Goal: Information Seeking & Learning: Learn about a topic

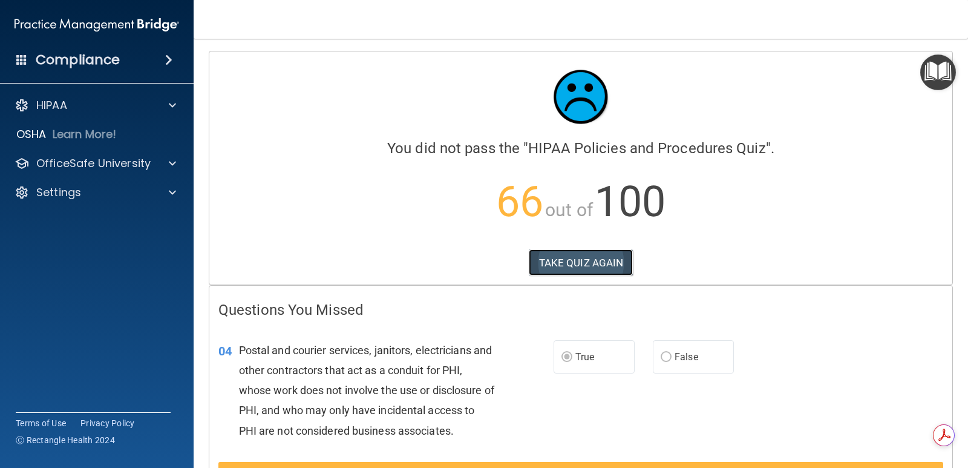
click at [574, 264] on button "TAKE QUIZ AGAIN" at bounding box center [581, 262] width 105 height 27
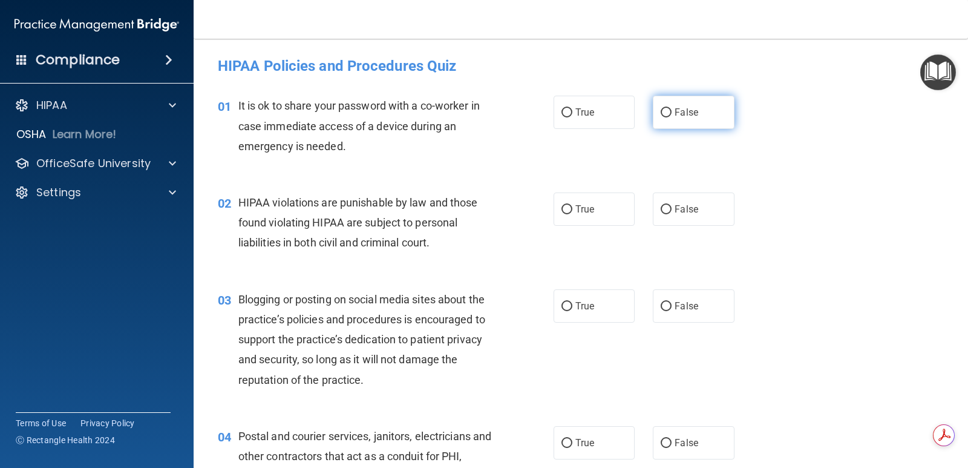
click at [674, 115] on span "False" at bounding box center [686, 111] width 24 height 11
click at [670, 115] on input "False" at bounding box center [665, 112] width 11 height 9
radio input "true"
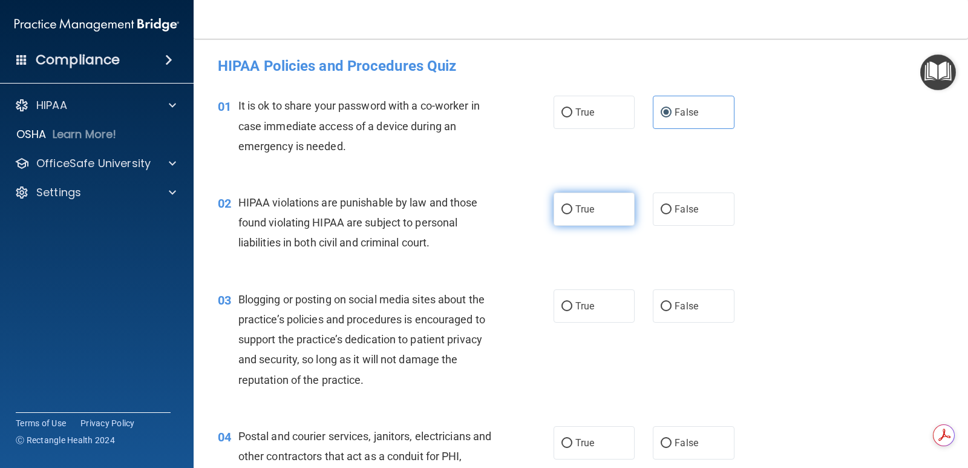
click at [580, 209] on span "True" at bounding box center [584, 208] width 19 height 11
click at [572, 209] on input "True" at bounding box center [566, 209] width 11 height 9
radio input "true"
click at [576, 301] on span "True" at bounding box center [584, 305] width 19 height 11
click at [572, 302] on input "True" at bounding box center [566, 306] width 11 height 9
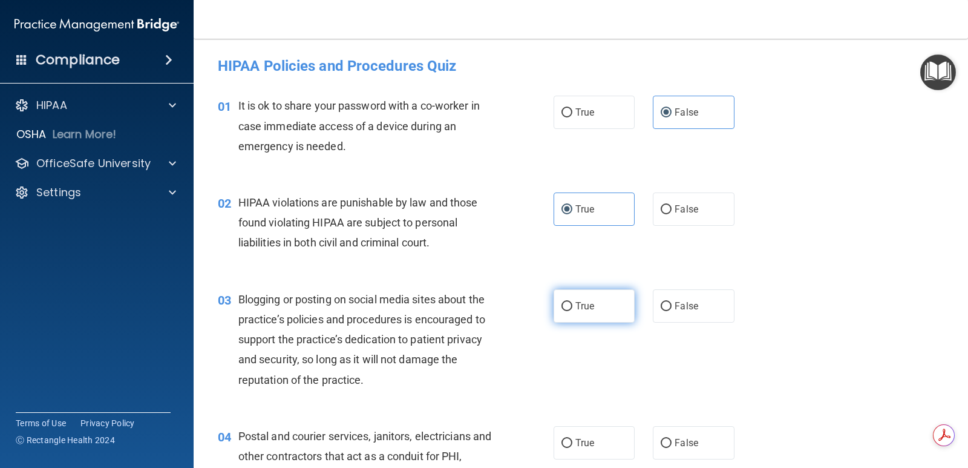
radio input "true"
click at [561, 445] on input "True" at bounding box center [566, 442] width 11 height 9
radio input "true"
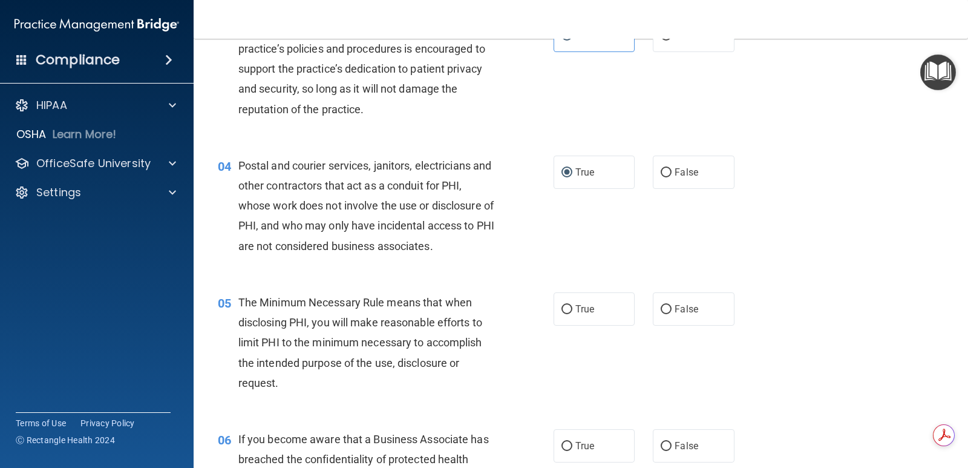
scroll to position [302, 0]
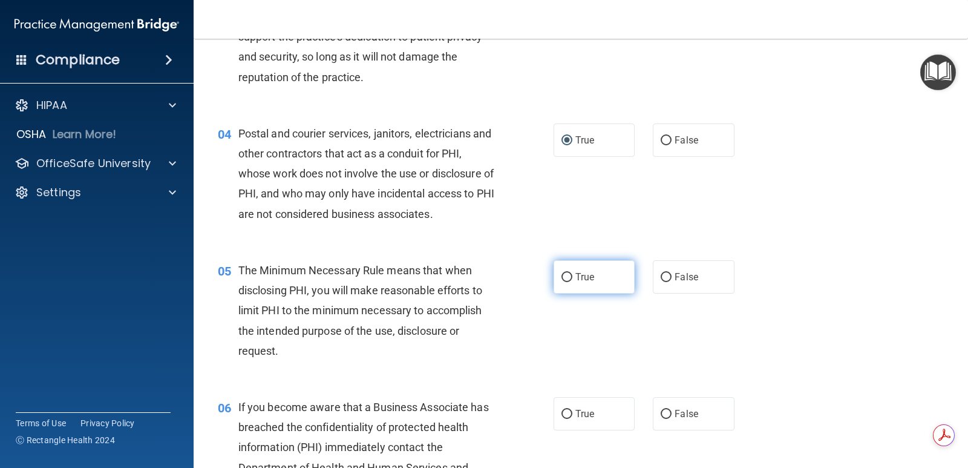
click at [575, 276] on span "True" at bounding box center [584, 276] width 19 height 11
click at [572, 276] on input "True" at bounding box center [566, 277] width 11 height 9
radio input "true"
click at [665, 414] on input "False" at bounding box center [665, 413] width 11 height 9
radio input "true"
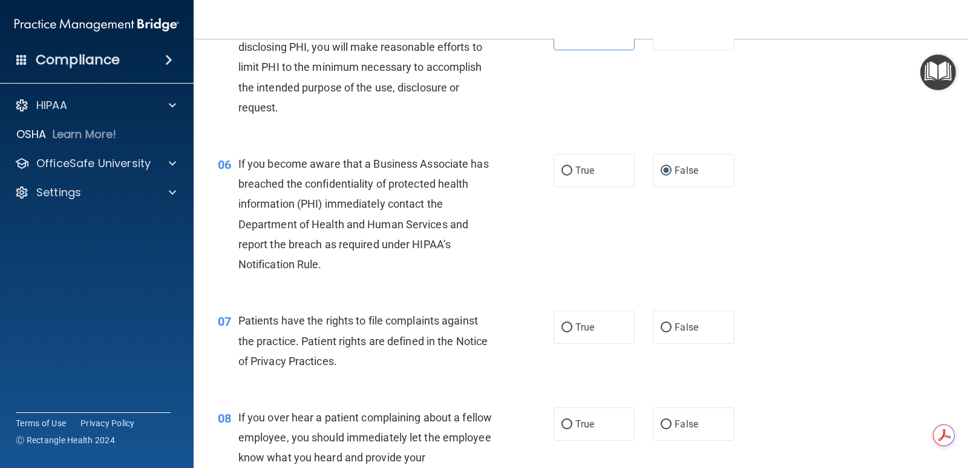
scroll to position [605, 0]
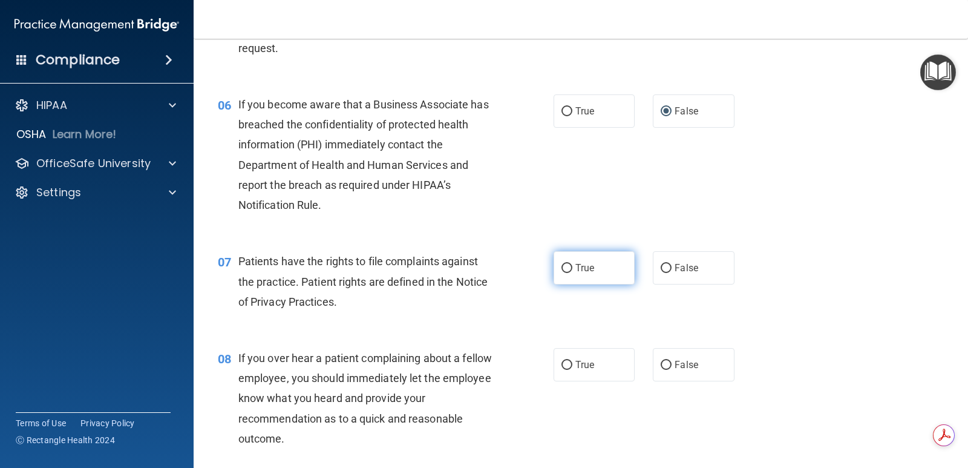
click at [584, 273] on span "True" at bounding box center [584, 267] width 19 height 11
click at [572, 273] on input "True" at bounding box center [566, 268] width 11 height 9
radio input "true"
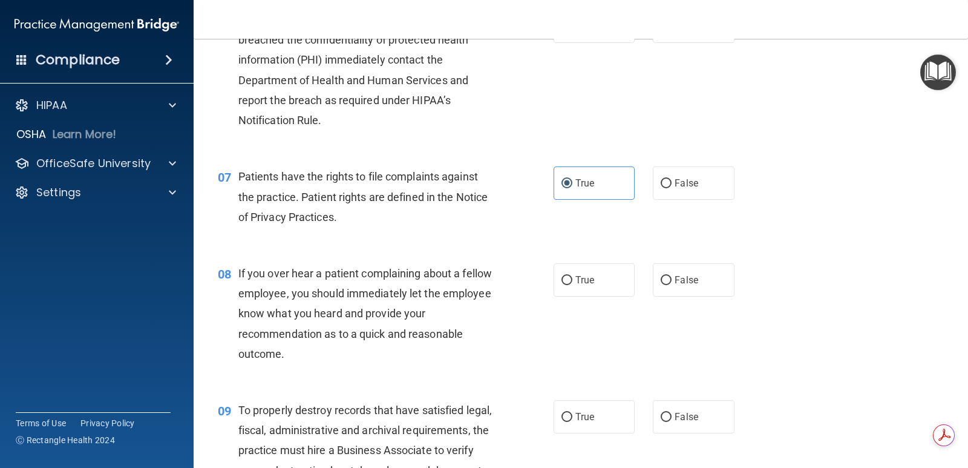
scroll to position [726, 0]
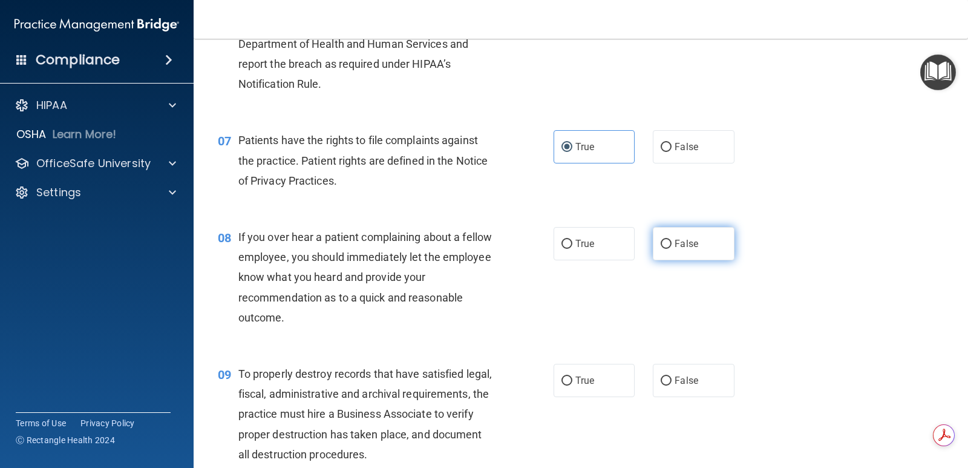
click at [682, 243] on span "False" at bounding box center [686, 243] width 24 height 11
click at [671, 243] on input "False" at bounding box center [665, 243] width 11 height 9
radio input "true"
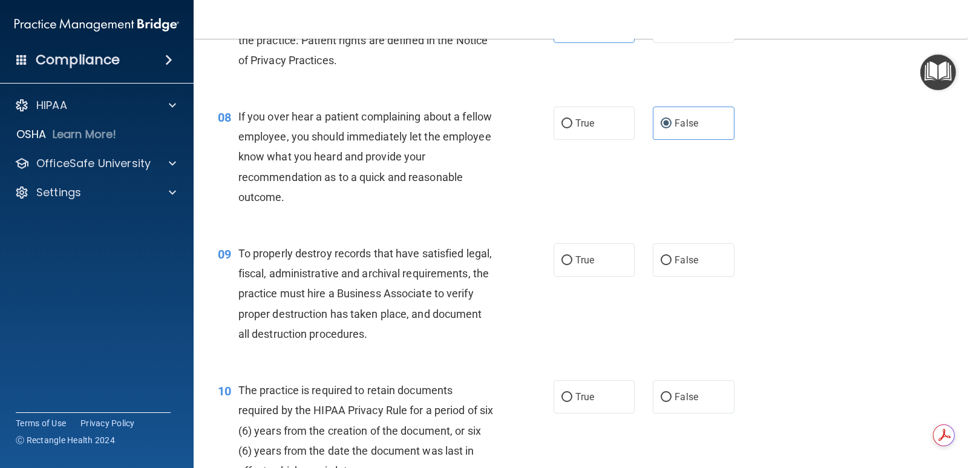
scroll to position [847, 0]
click at [674, 260] on span "False" at bounding box center [686, 258] width 24 height 11
click at [671, 260] on input "False" at bounding box center [665, 259] width 11 height 9
radio input "true"
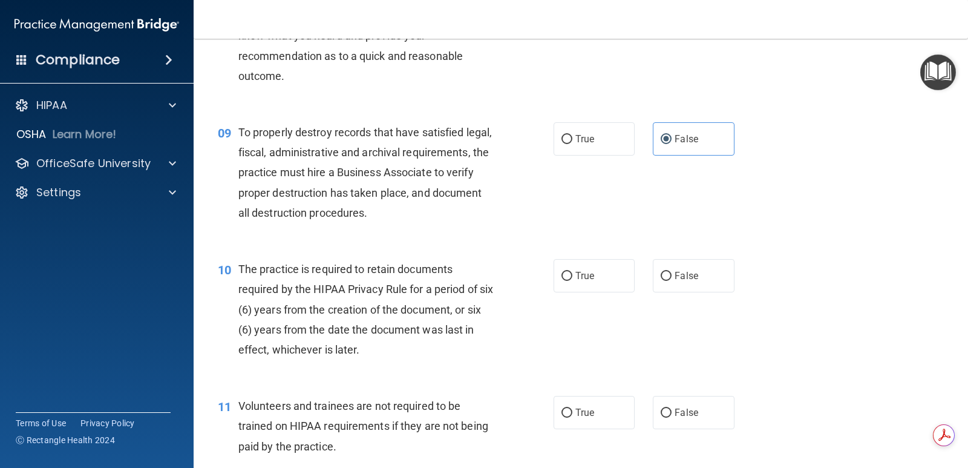
scroll to position [968, 0]
click at [593, 276] on label "True" at bounding box center [593, 274] width 81 height 33
click at [572, 276] on input "True" at bounding box center [566, 275] width 11 height 9
radio input "true"
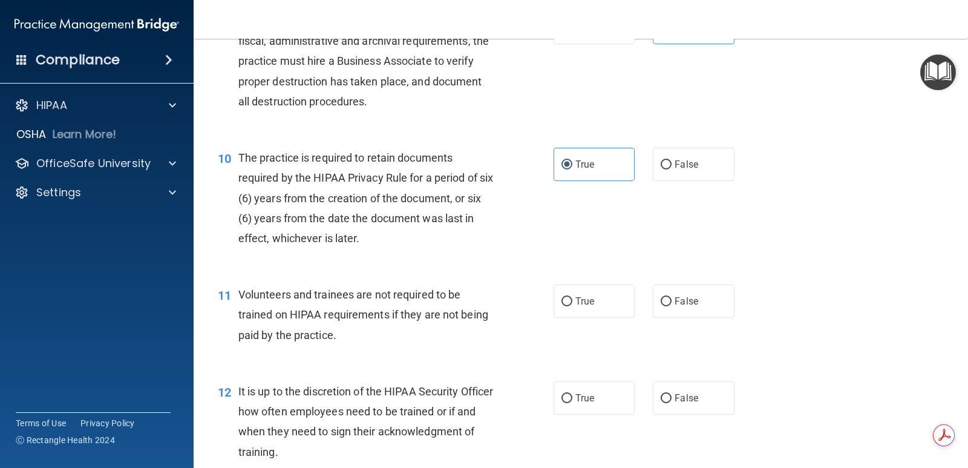
scroll to position [1089, 0]
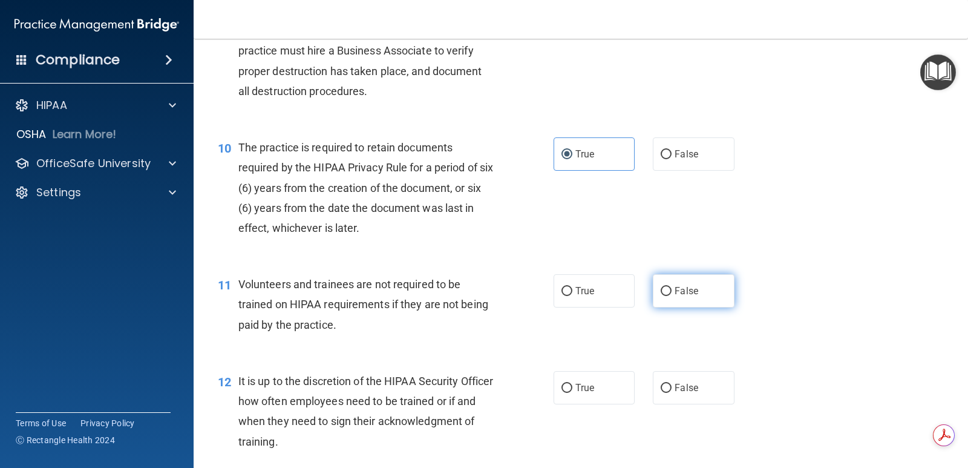
click at [689, 282] on label "False" at bounding box center [693, 290] width 81 height 33
click at [671, 287] on input "False" at bounding box center [665, 291] width 11 height 9
radio input "true"
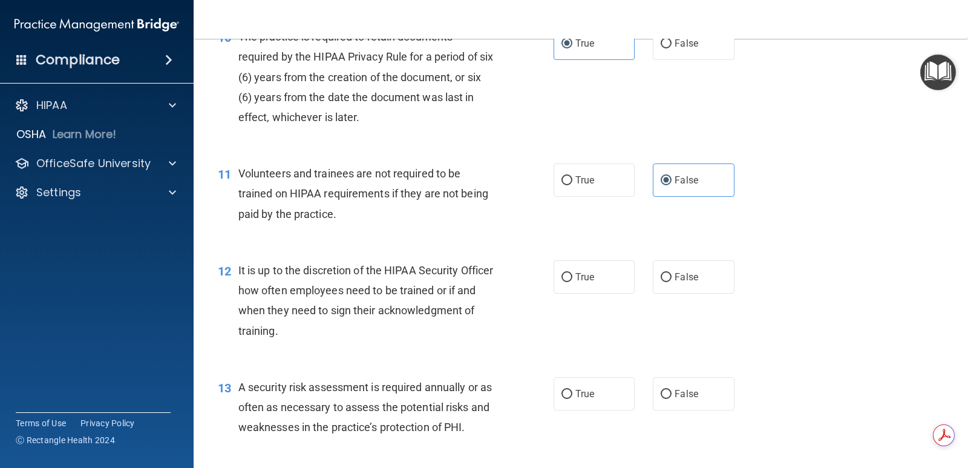
scroll to position [1210, 0]
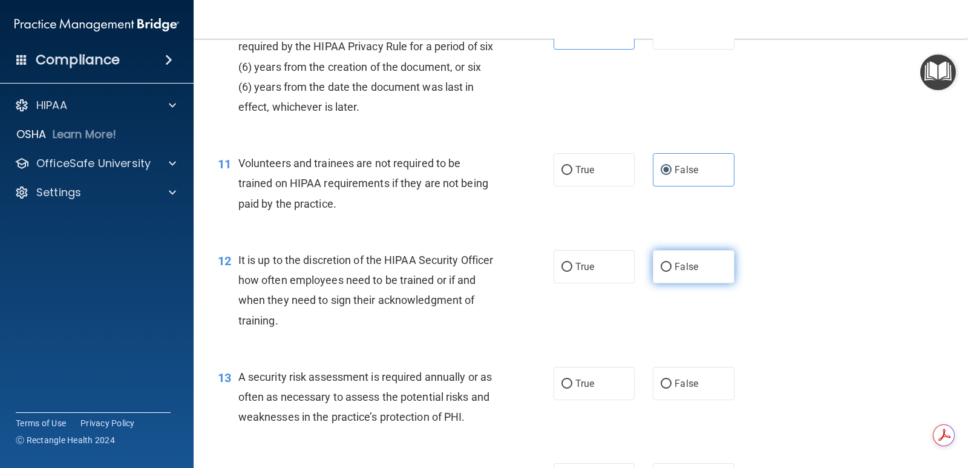
click at [680, 266] on span "False" at bounding box center [686, 266] width 24 height 11
click at [671, 266] on input "False" at bounding box center [665, 266] width 11 height 9
radio input "true"
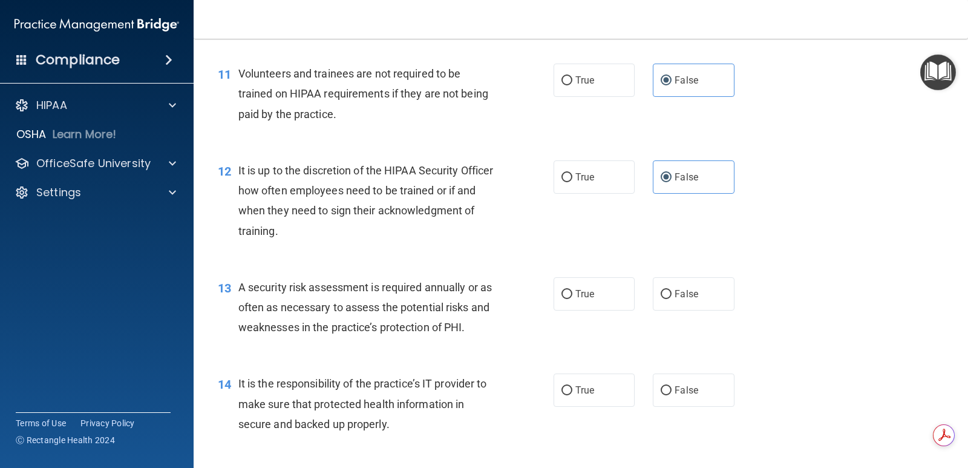
scroll to position [1331, 0]
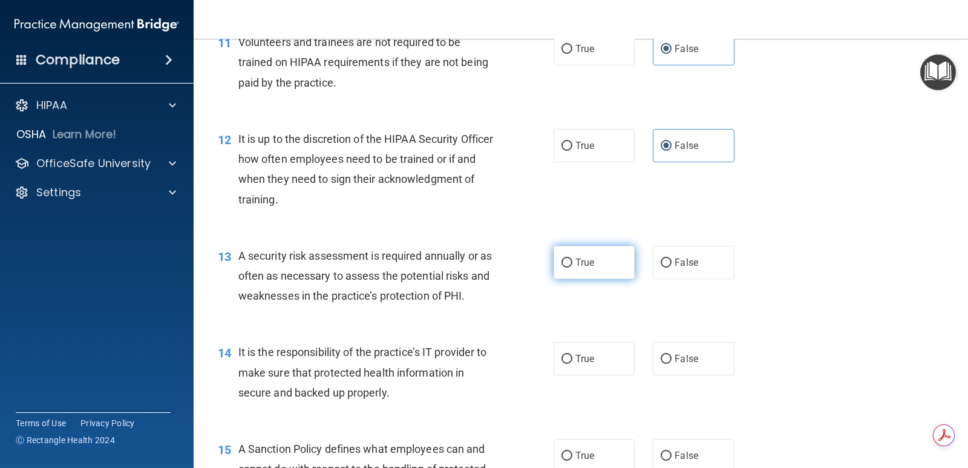
click at [561, 259] on input "True" at bounding box center [566, 262] width 11 height 9
radio input "true"
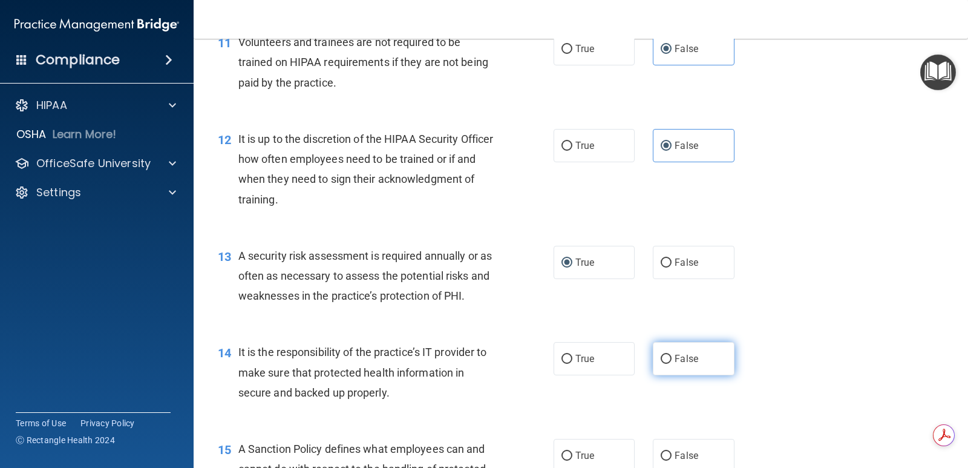
click at [665, 356] on input "False" at bounding box center [665, 358] width 11 height 9
radio input "true"
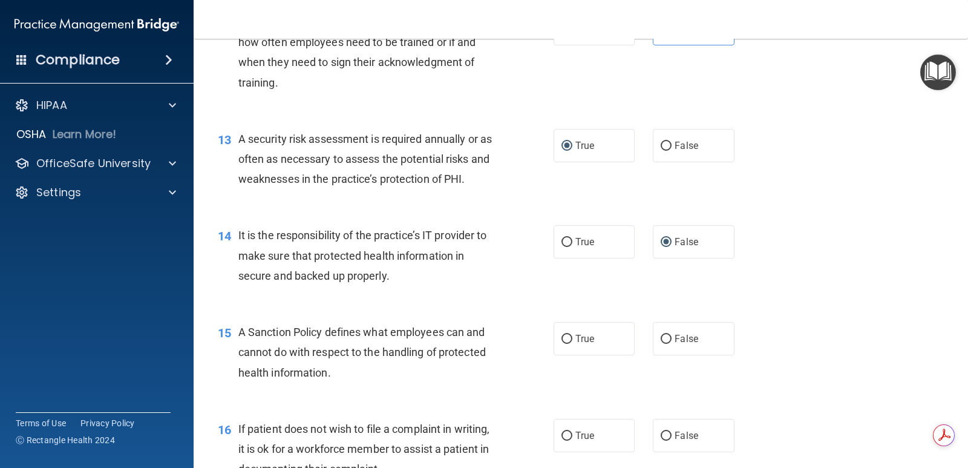
scroll to position [1452, 0]
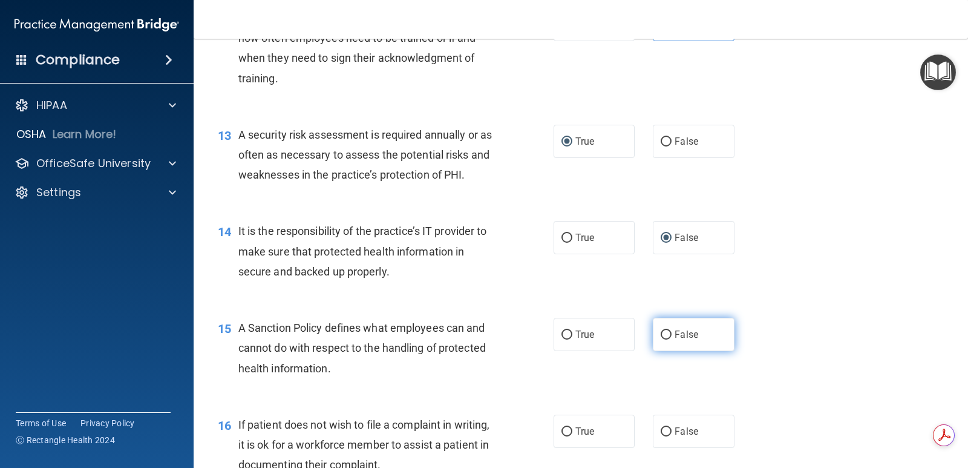
click at [663, 332] on input "False" at bounding box center [665, 334] width 11 height 9
radio input "true"
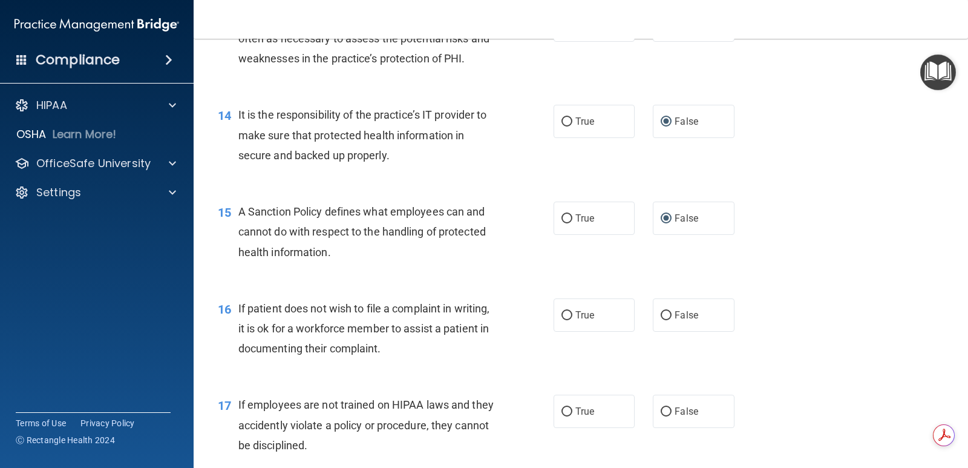
scroll to position [1572, 0]
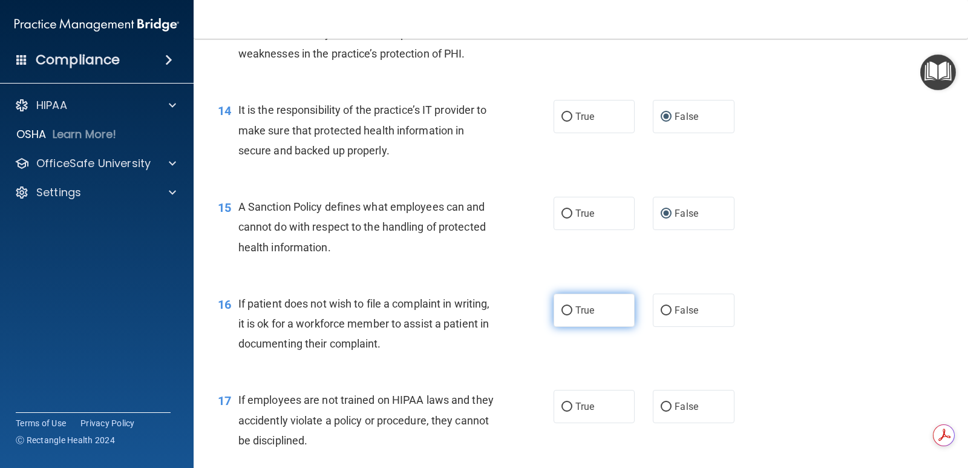
click at [580, 307] on span "True" at bounding box center [584, 309] width 19 height 11
click at [572, 307] on input "True" at bounding box center [566, 310] width 11 height 9
radio input "true"
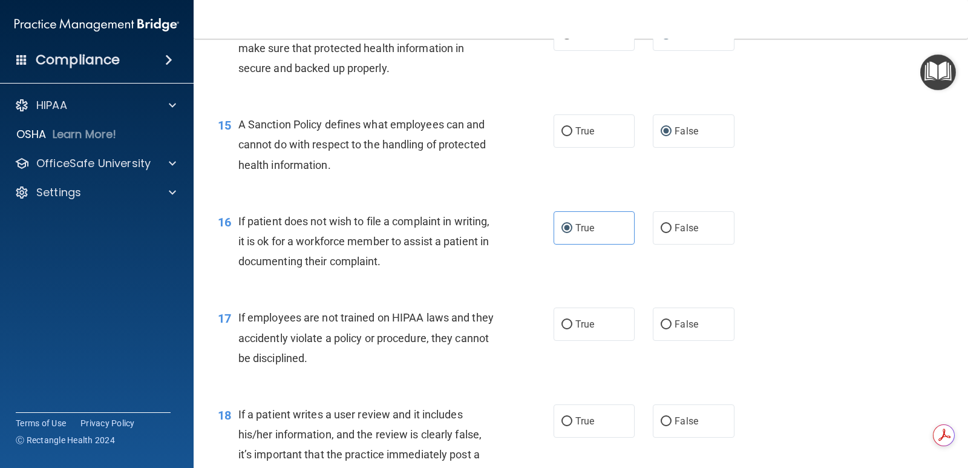
scroll to position [1693, 0]
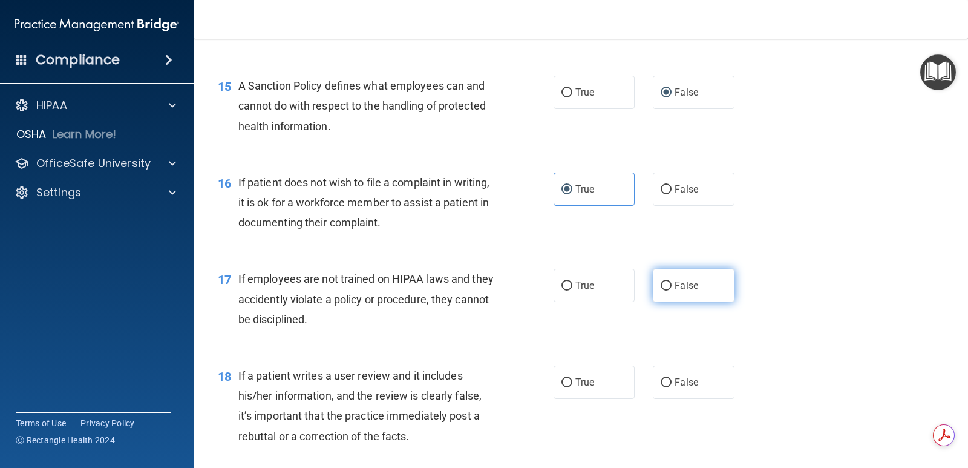
click at [667, 284] on label "False" at bounding box center [693, 285] width 81 height 33
click at [667, 284] on input "False" at bounding box center [665, 285] width 11 height 9
radio input "true"
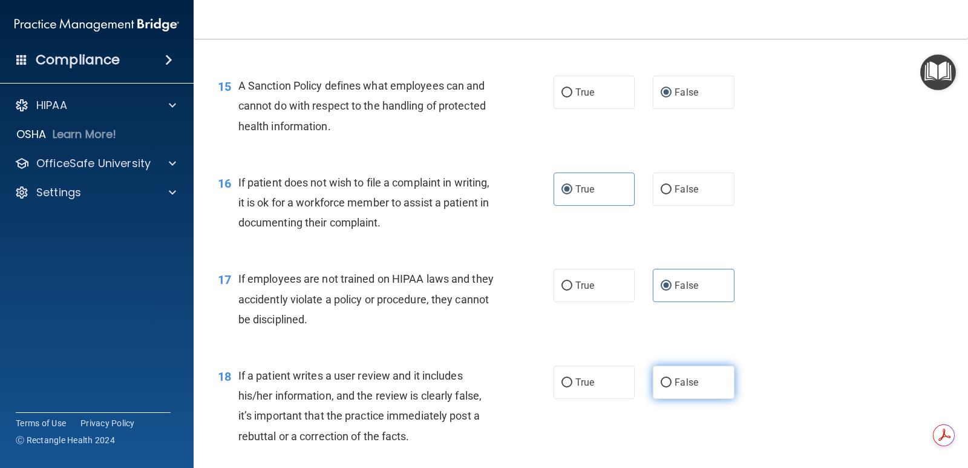
click at [691, 378] on span "False" at bounding box center [686, 381] width 24 height 11
click at [671, 378] on input "False" at bounding box center [665, 382] width 11 height 9
radio input "true"
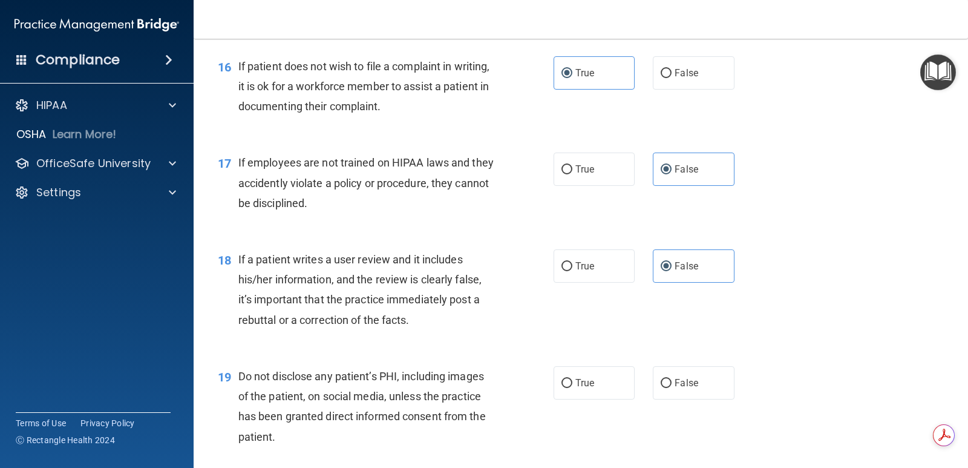
scroll to position [1814, 0]
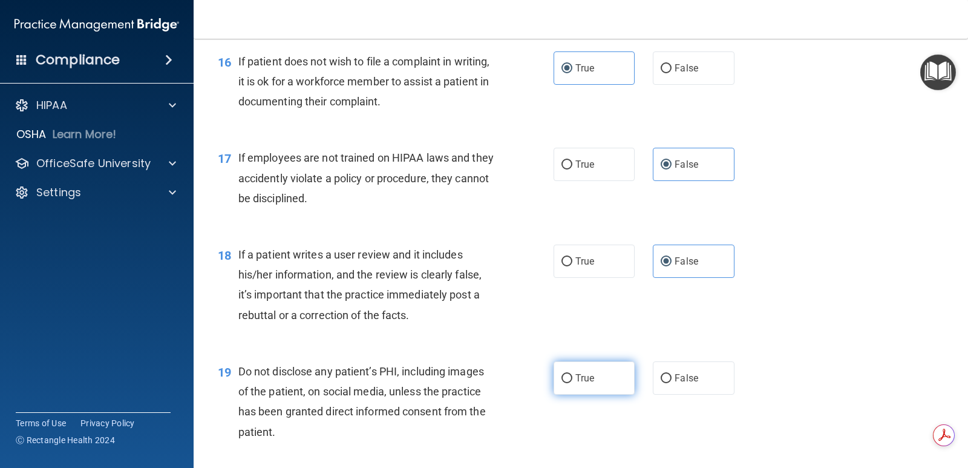
click at [566, 371] on label "True" at bounding box center [593, 377] width 81 height 33
click at [566, 374] on input "True" at bounding box center [566, 378] width 11 height 9
radio input "true"
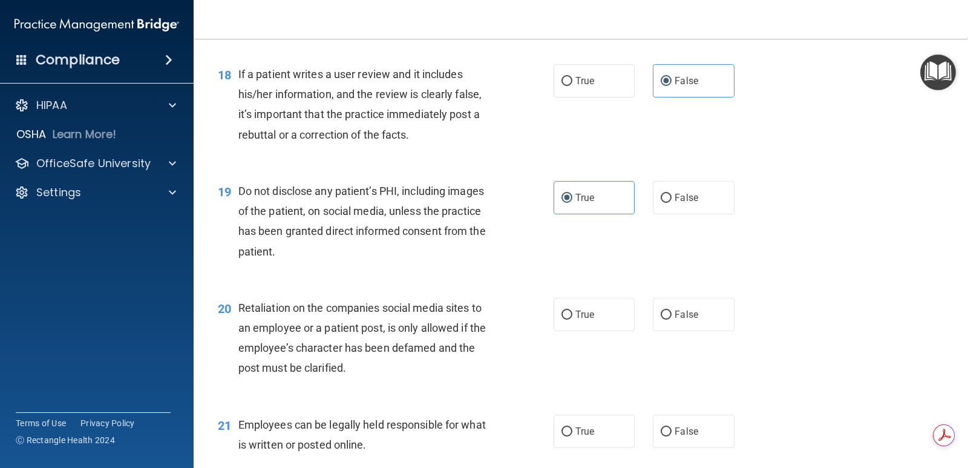
scroll to position [1996, 0]
click at [682, 310] on span "False" at bounding box center [686, 312] width 24 height 11
click at [671, 310] on input "False" at bounding box center [665, 313] width 11 height 9
radio input "true"
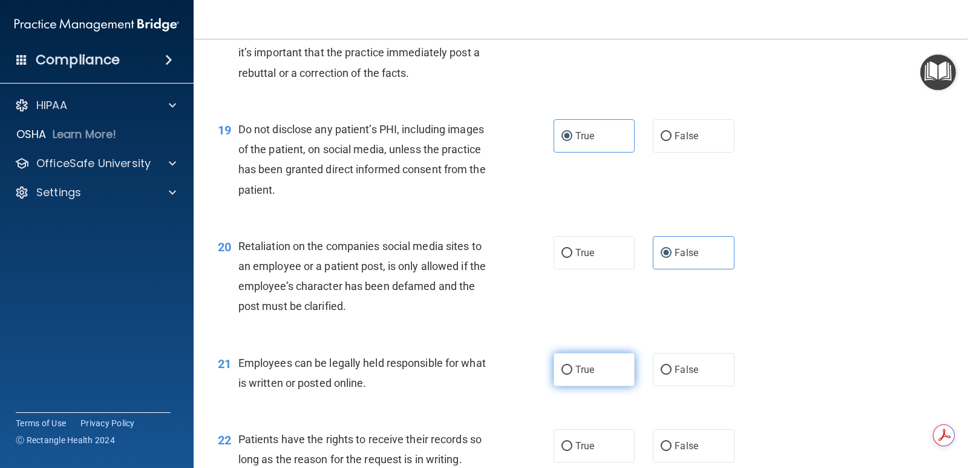
click at [608, 365] on label "True" at bounding box center [593, 369] width 81 height 33
click at [572, 365] on input "True" at bounding box center [566, 369] width 11 height 9
radio input "true"
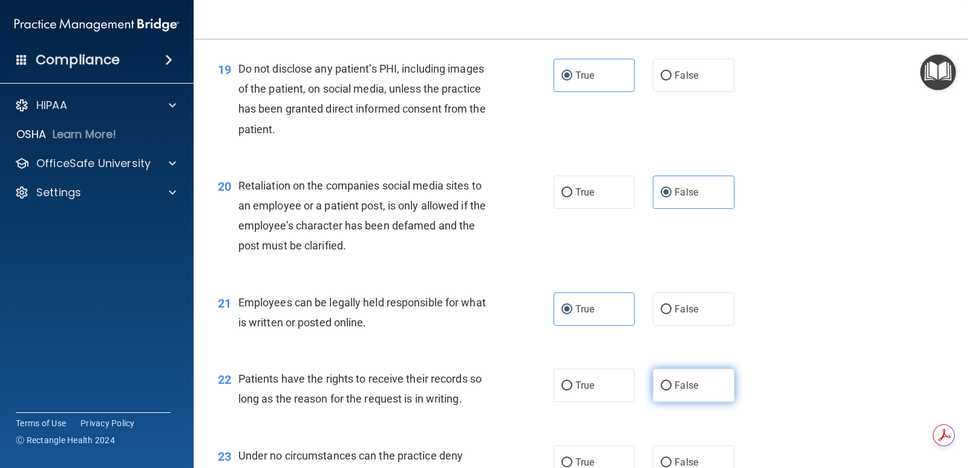
click at [691, 393] on label "False" at bounding box center [693, 384] width 81 height 33
click at [671, 390] on input "False" at bounding box center [665, 385] width 11 height 9
radio input "true"
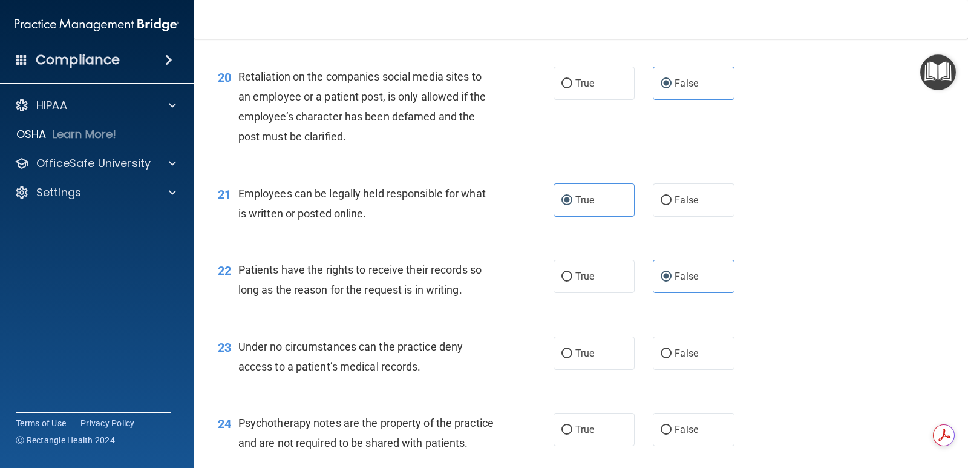
scroll to position [2238, 0]
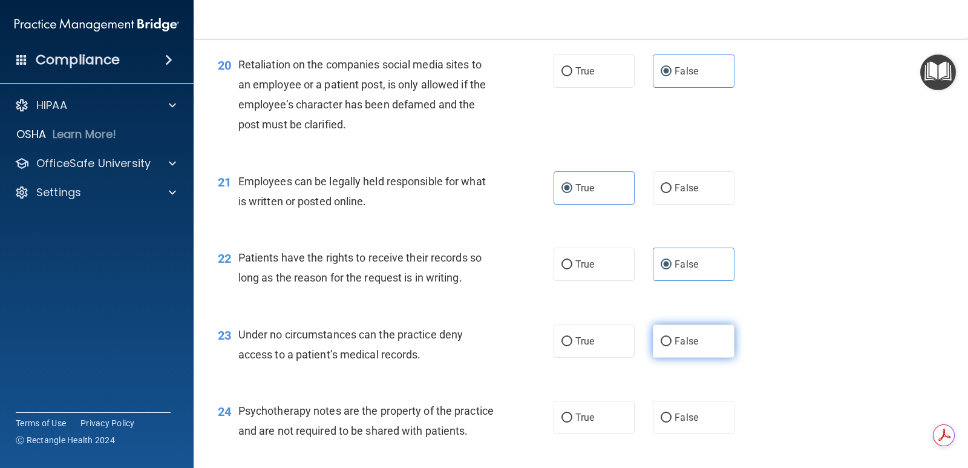
click at [686, 348] on label "False" at bounding box center [693, 340] width 81 height 33
click at [671, 346] on input "False" at bounding box center [665, 341] width 11 height 9
radio input "true"
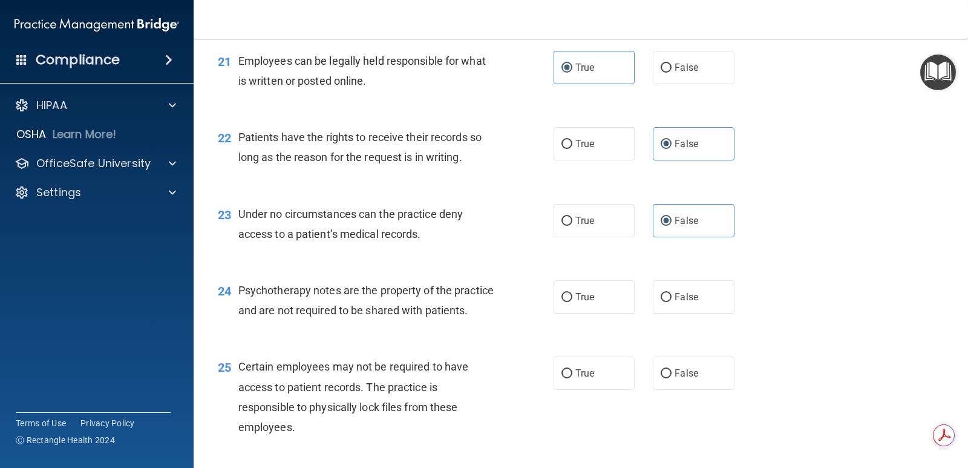
scroll to position [2359, 0]
click at [575, 293] on span "True" at bounding box center [584, 295] width 19 height 11
click at [572, 293] on input "True" at bounding box center [566, 296] width 11 height 9
radio input "true"
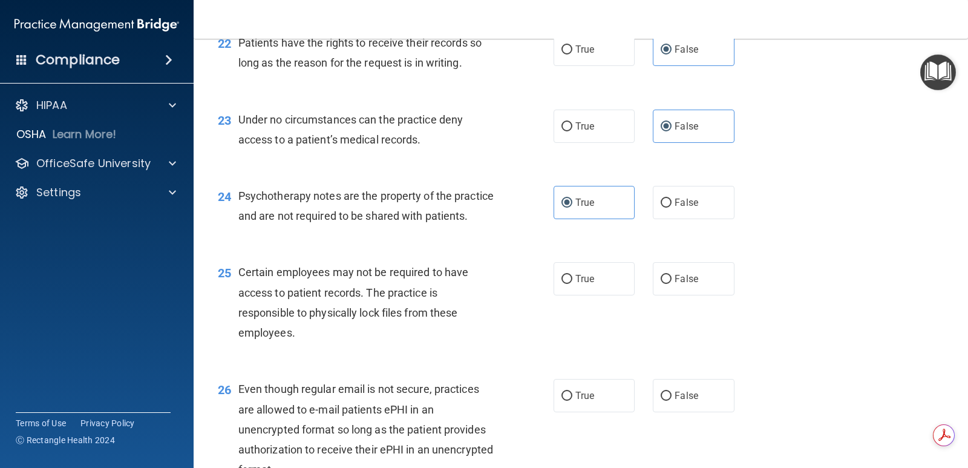
scroll to position [2480, 0]
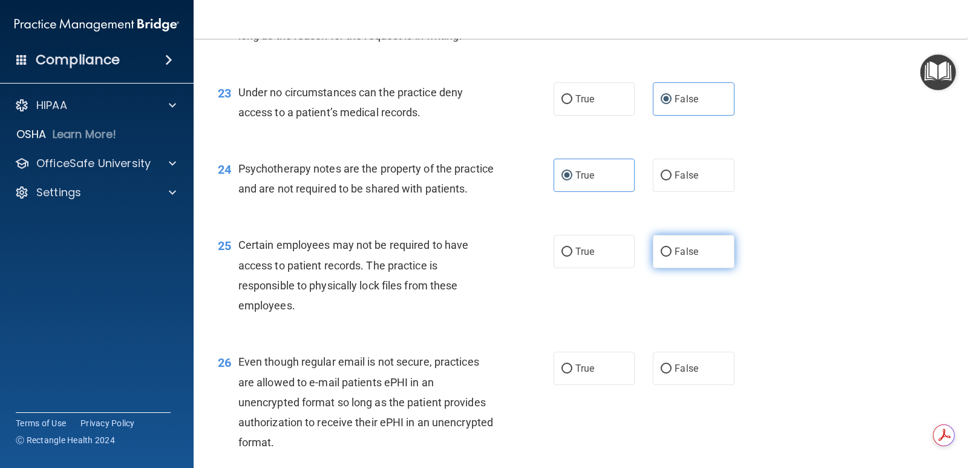
click at [664, 256] on input "False" at bounding box center [665, 251] width 11 height 9
radio input "true"
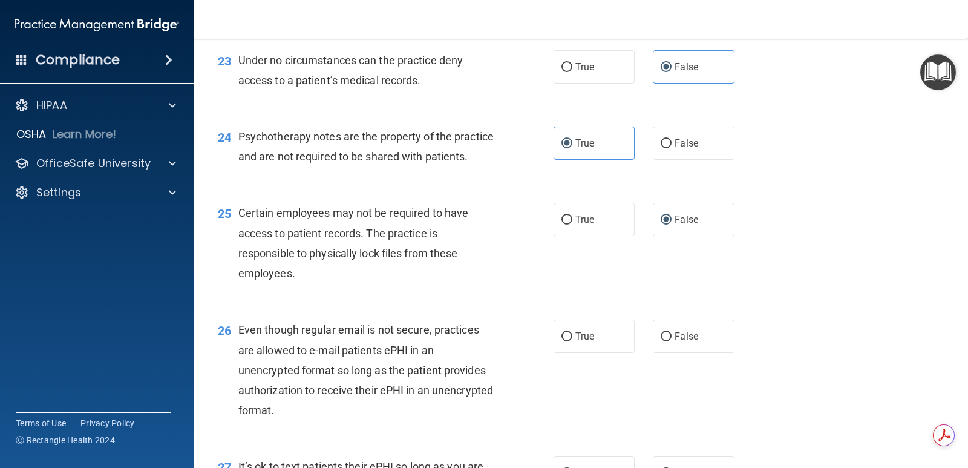
scroll to position [2540, 0]
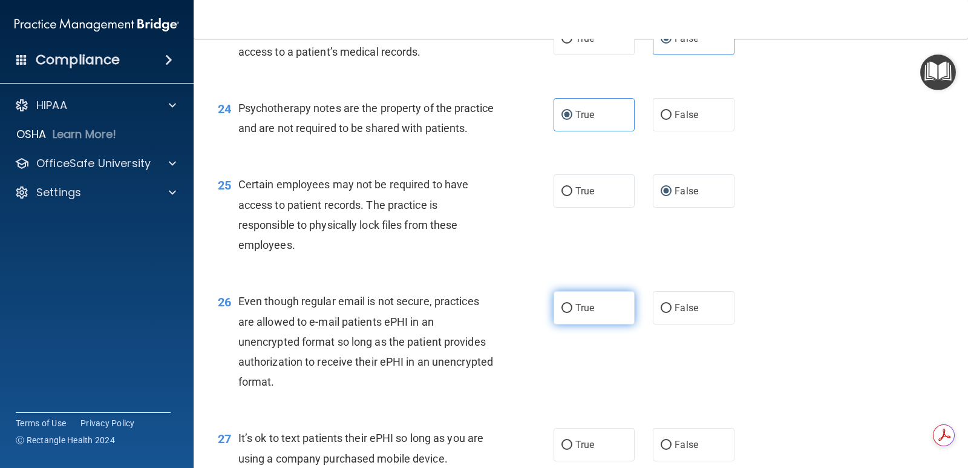
click at [569, 323] on label "True" at bounding box center [593, 307] width 81 height 33
click at [569, 313] on input "True" at bounding box center [566, 308] width 11 height 9
radio input "true"
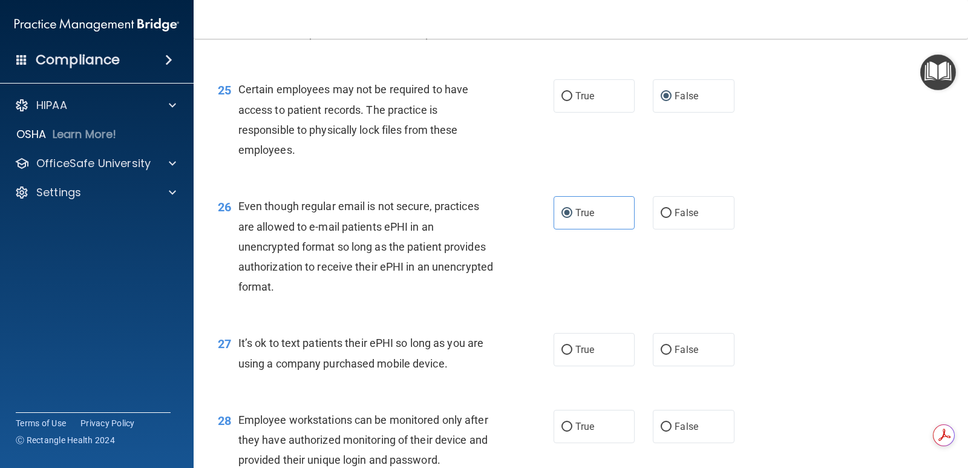
scroll to position [2661, 0]
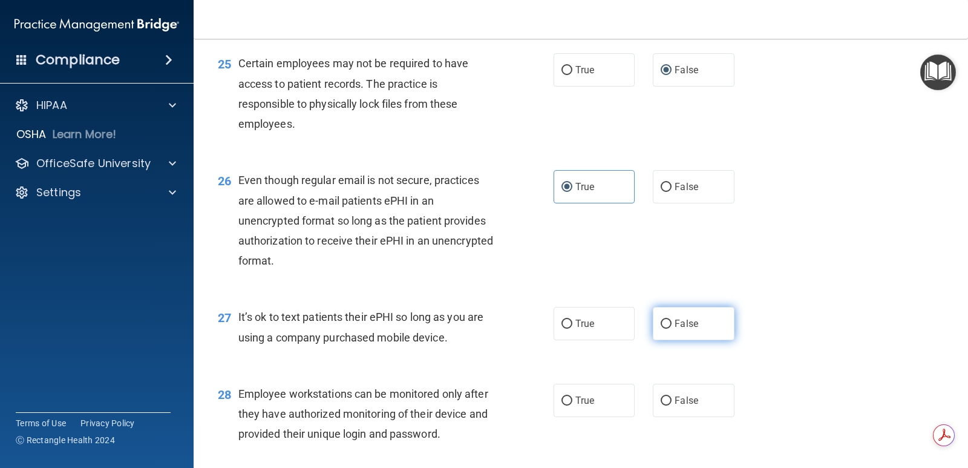
click at [677, 329] on span "False" at bounding box center [686, 323] width 24 height 11
click at [671, 328] on input "False" at bounding box center [665, 323] width 11 height 9
radio input "true"
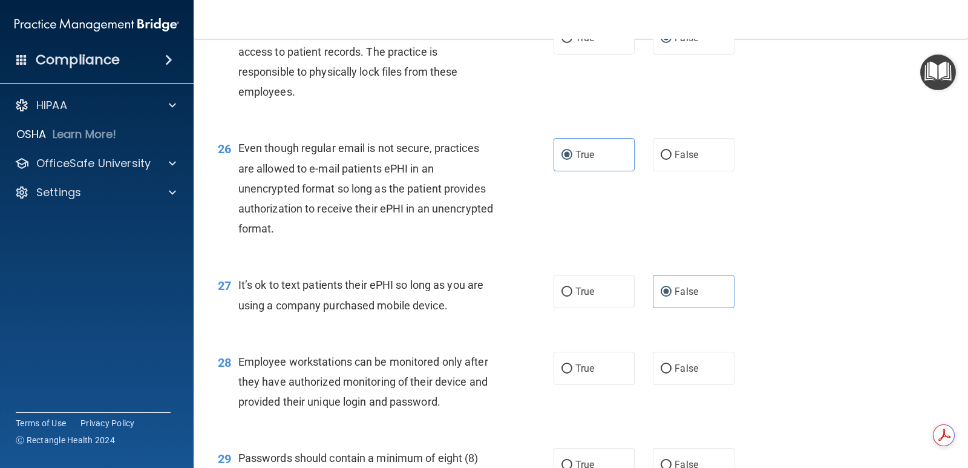
scroll to position [2722, 0]
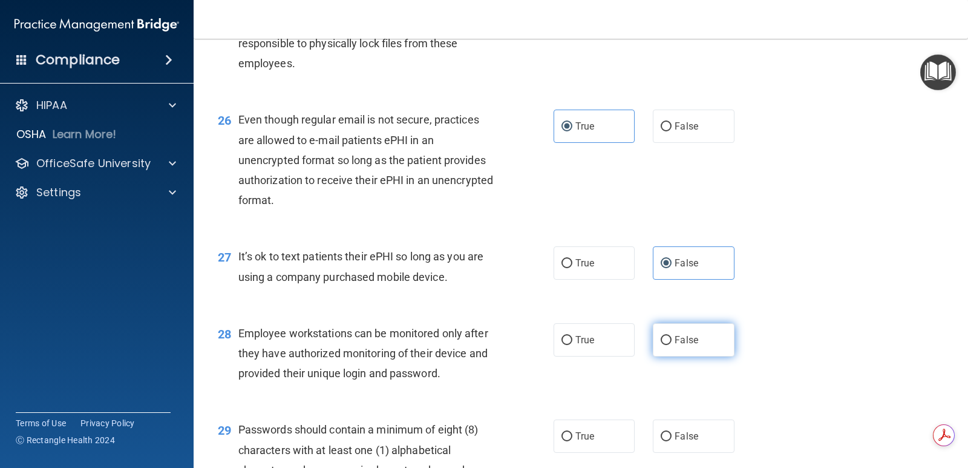
click at [660, 345] on input "False" at bounding box center [665, 340] width 11 height 9
radio input "true"
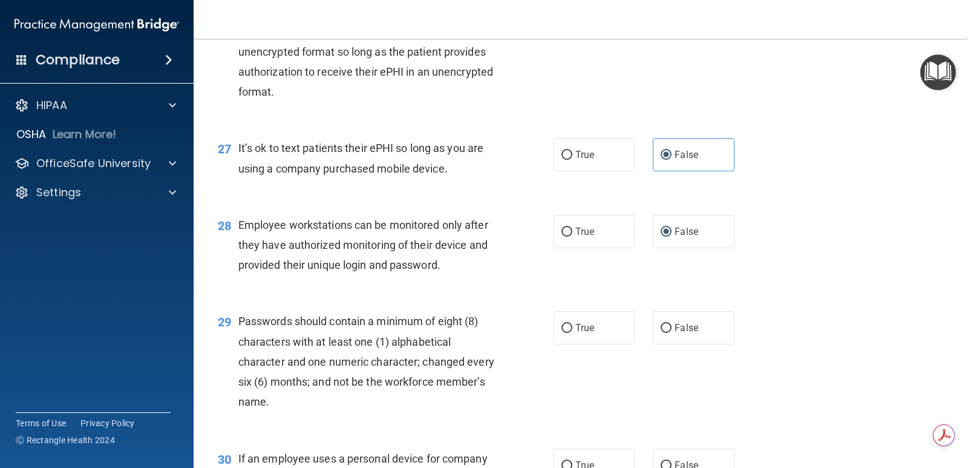
scroll to position [2843, 0]
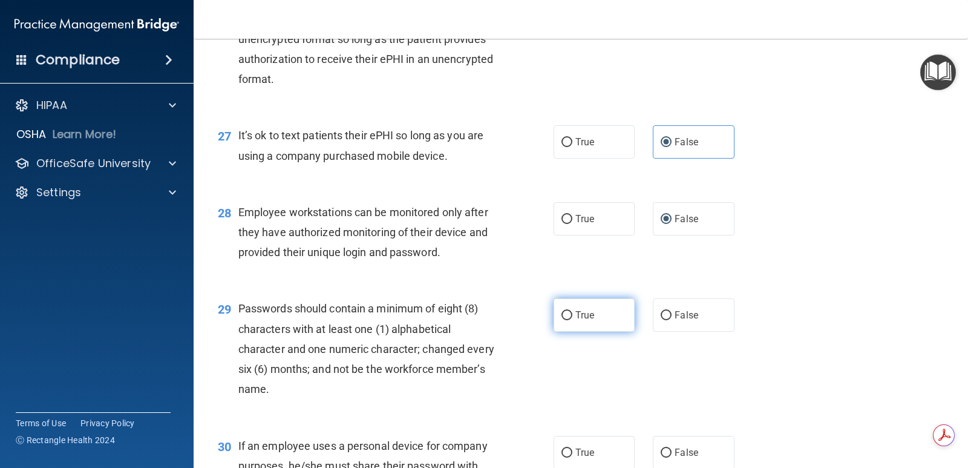
click at [590, 321] on span "True" at bounding box center [584, 314] width 19 height 11
click at [572, 320] on input "True" at bounding box center [566, 315] width 11 height 9
radio input "true"
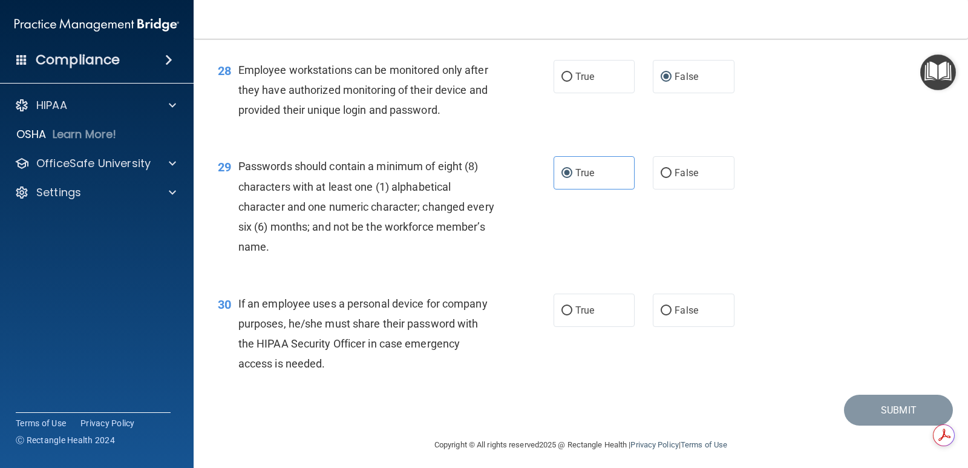
scroll to position [3011, 0]
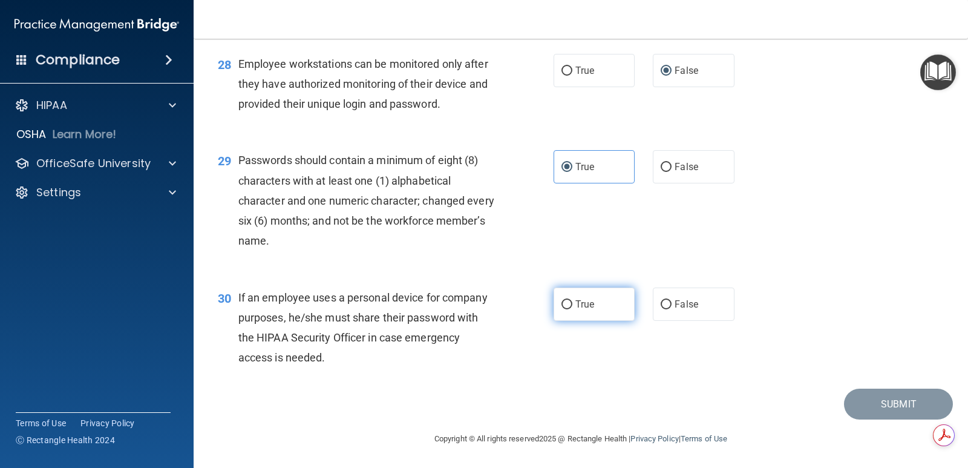
click at [584, 305] on span "True" at bounding box center [584, 303] width 19 height 11
click at [572, 305] on input "True" at bounding box center [566, 304] width 11 height 9
radio input "true"
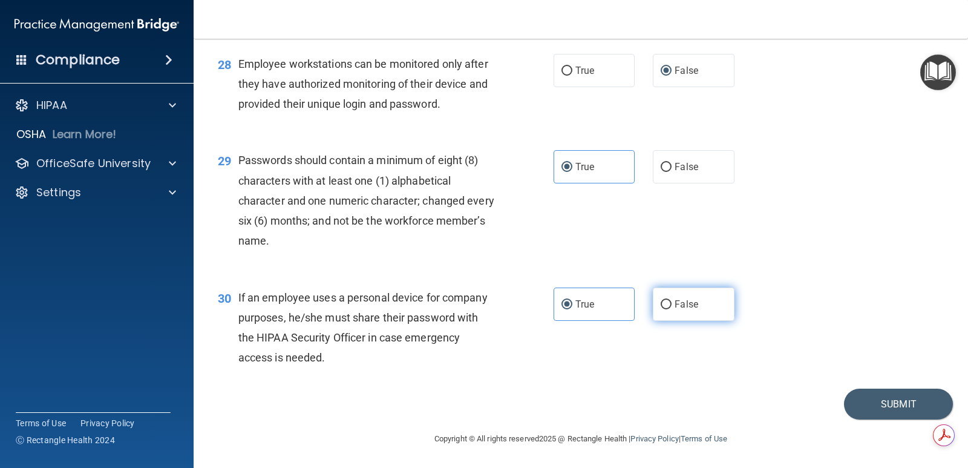
click at [666, 310] on label "False" at bounding box center [693, 303] width 81 height 33
click at [666, 309] on input "False" at bounding box center [665, 304] width 11 height 9
radio input "true"
radio input "false"
click at [878, 402] on button "Submit" at bounding box center [898, 403] width 109 height 31
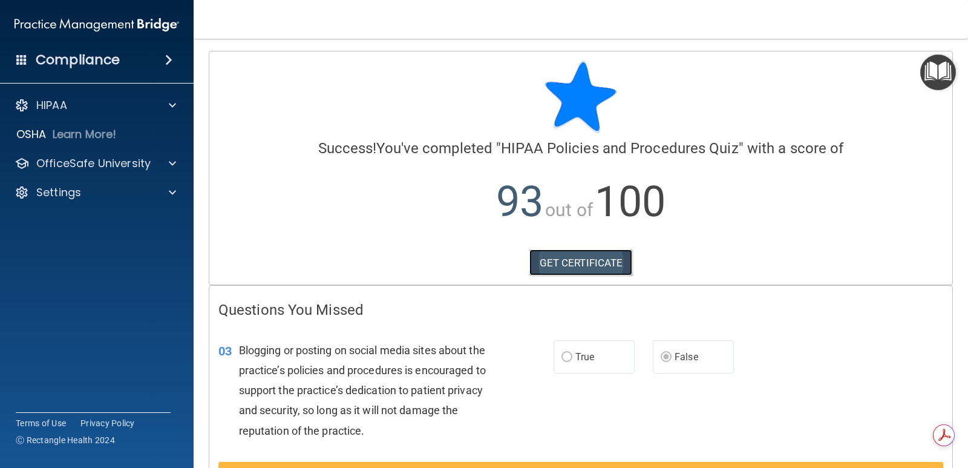
click at [554, 258] on link "GET CERTIFICATE" at bounding box center [580, 262] width 103 height 27
click at [175, 108] on span at bounding box center [172, 105] width 7 height 15
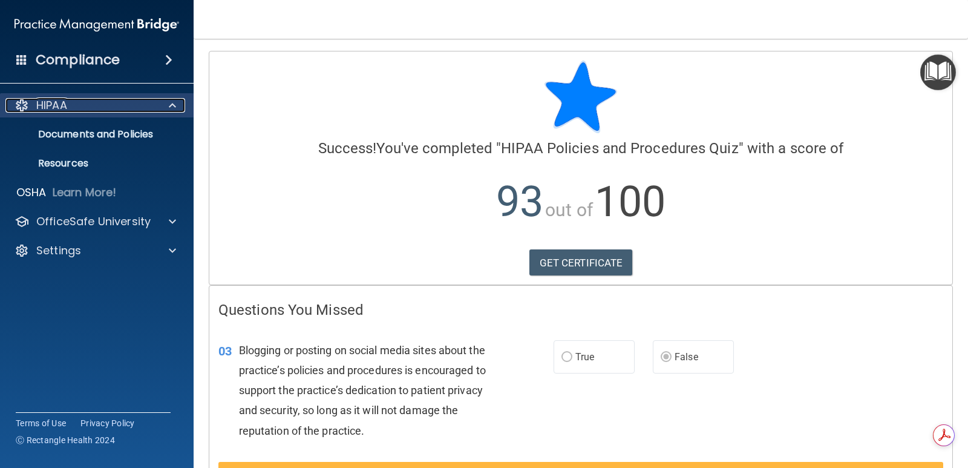
click at [90, 109] on div "HIPAA" at bounding box center [80, 105] width 150 height 15
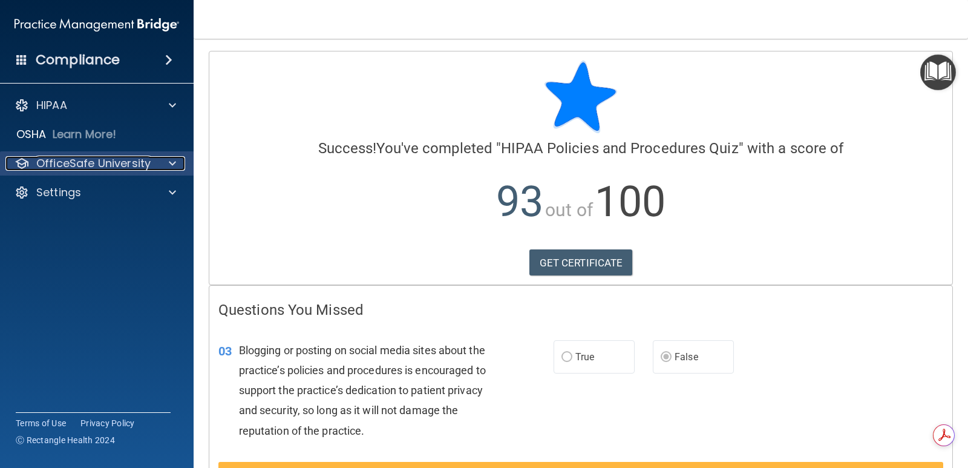
click at [142, 158] on p "OfficeSafe University" at bounding box center [93, 163] width 114 height 15
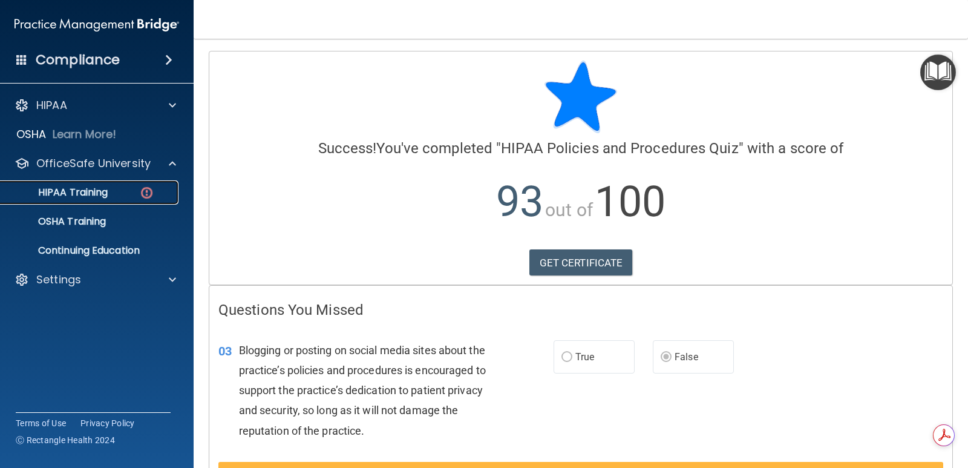
click at [146, 188] on img at bounding box center [146, 192] width 15 height 15
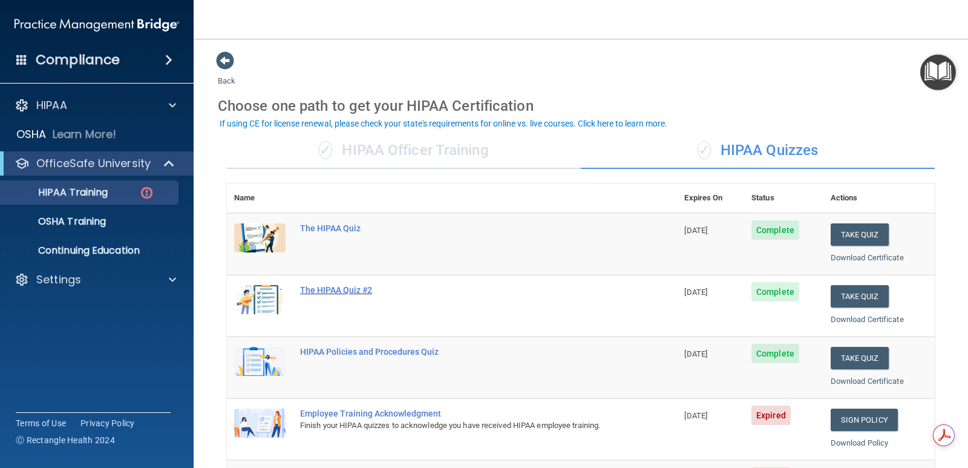
click at [329, 292] on div "The HIPAA Quiz #2" at bounding box center [458, 290] width 316 height 10
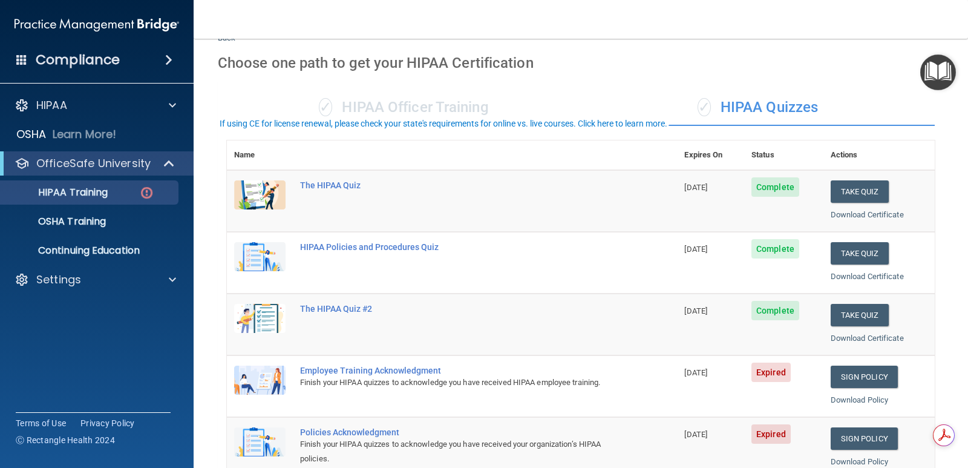
scroll to position [60, 0]
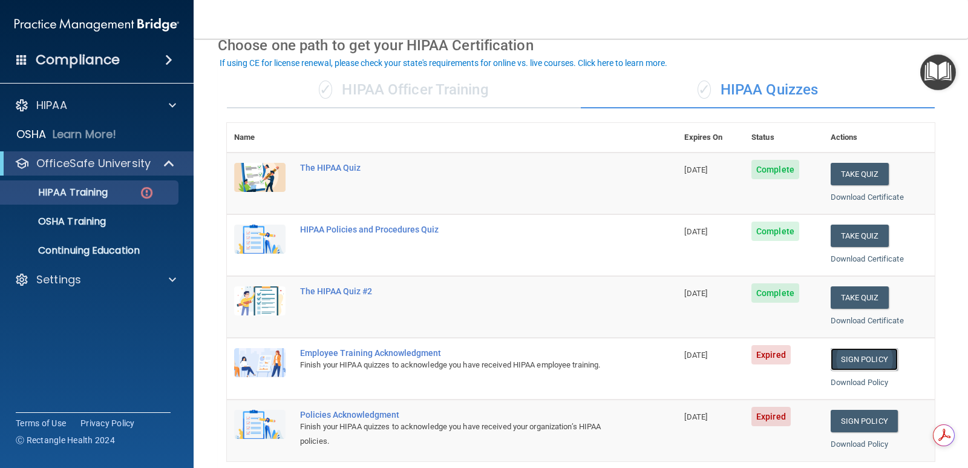
click at [840, 359] on link "Sign Policy" at bounding box center [863, 359] width 67 height 22
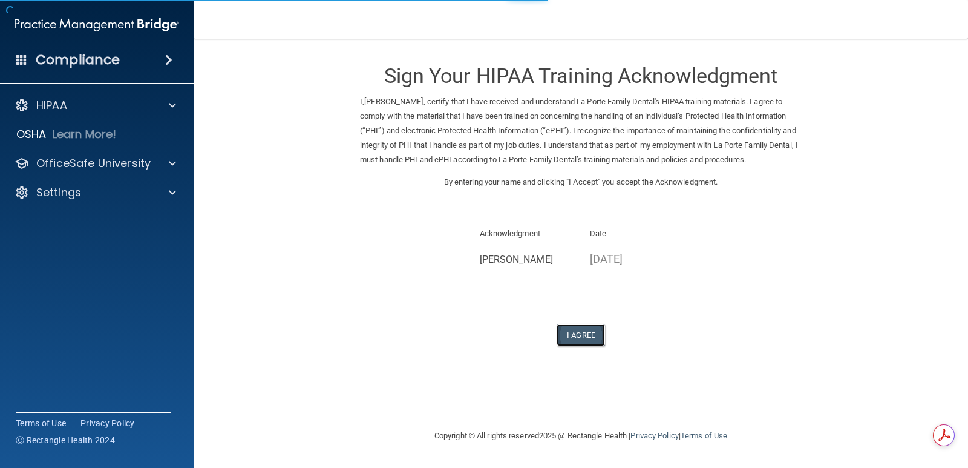
click at [599, 336] on button "I Agree" at bounding box center [580, 335] width 48 height 22
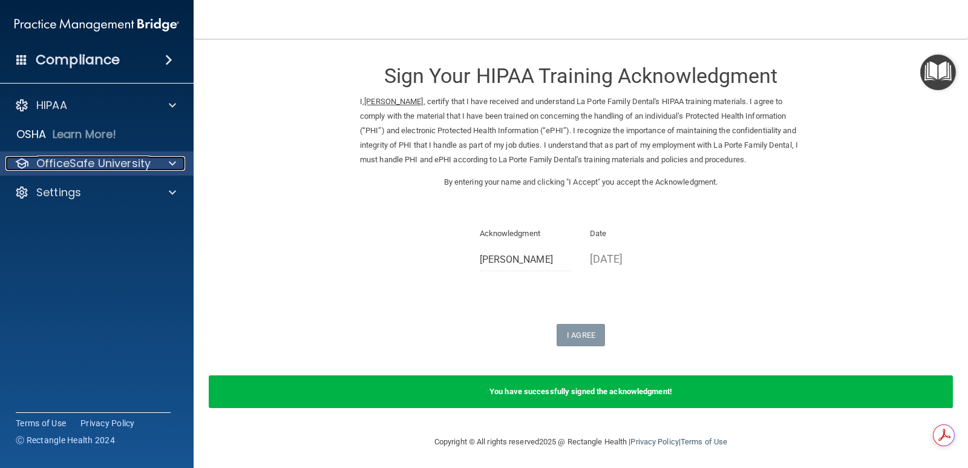
click at [166, 158] on div at bounding box center [170, 163] width 30 height 15
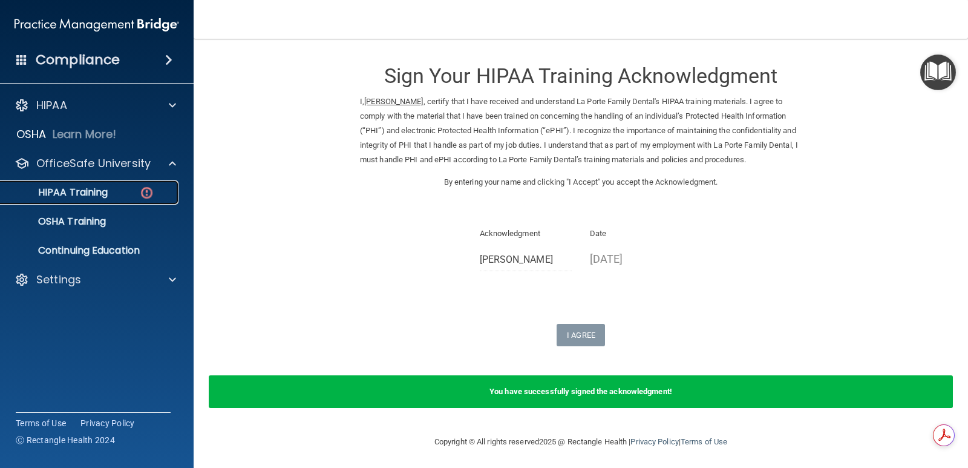
click at [114, 184] on link "HIPAA Training" at bounding box center [83, 192] width 191 height 24
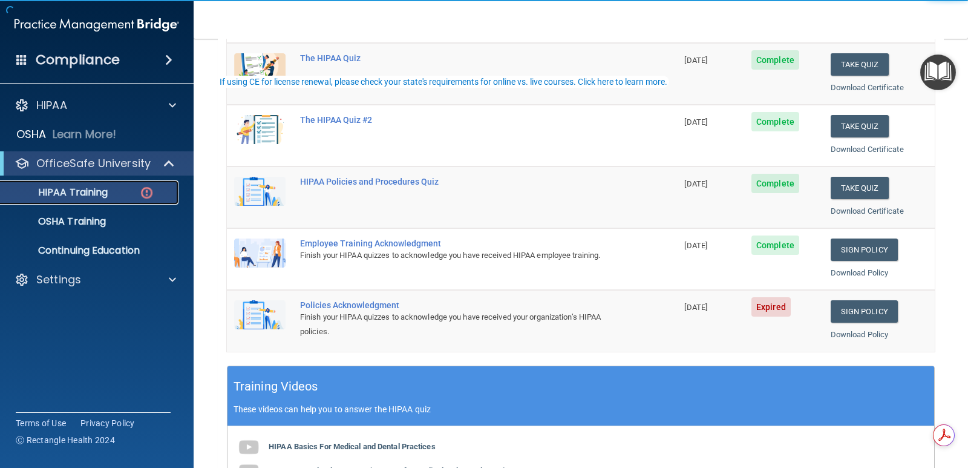
scroll to position [181, 0]
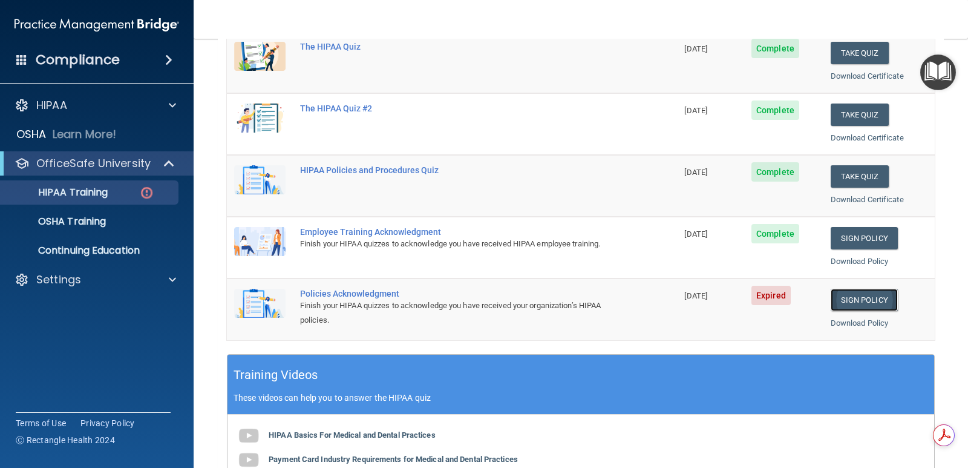
click at [860, 298] on link "Sign Policy" at bounding box center [863, 299] width 67 height 22
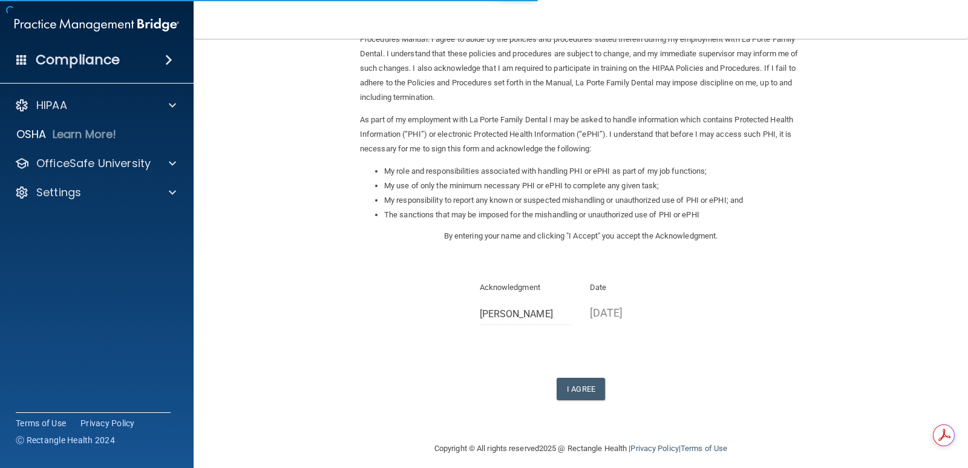
scroll to position [86, 0]
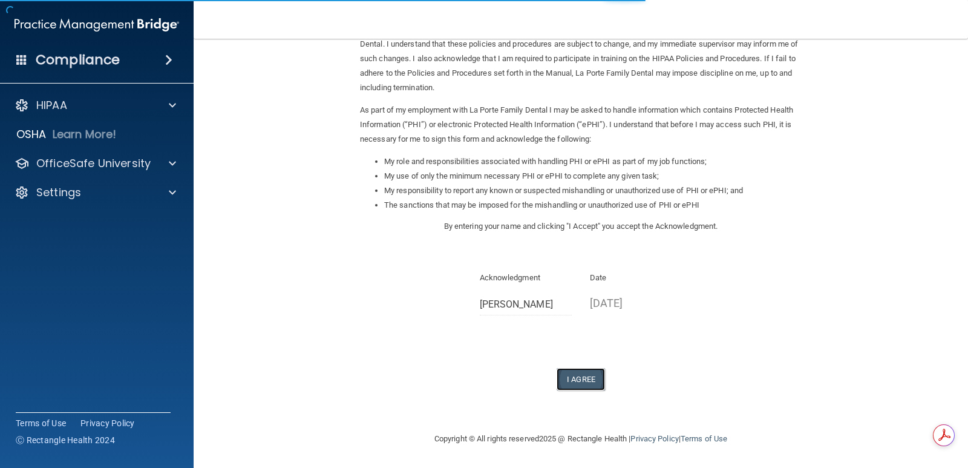
click at [579, 380] on button "I Agree" at bounding box center [580, 379] width 48 height 22
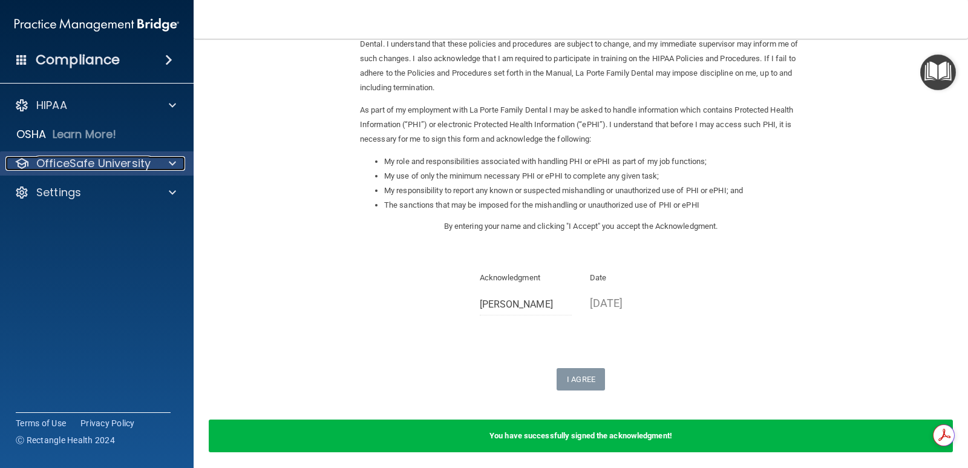
click at [151, 167] on div "OfficeSafe University" at bounding box center [80, 163] width 150 height 15
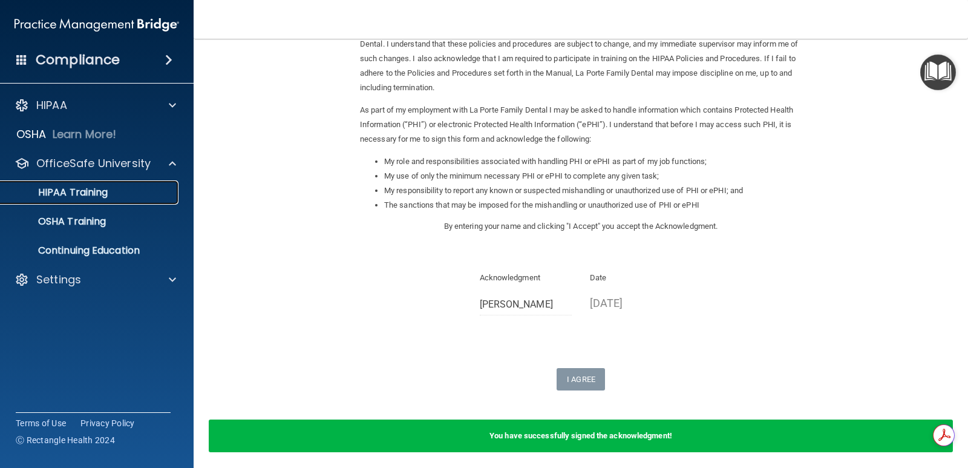
click at [130, 190] on div "HIPAA Training" at bounding box center [90, 192] width 165 height 12
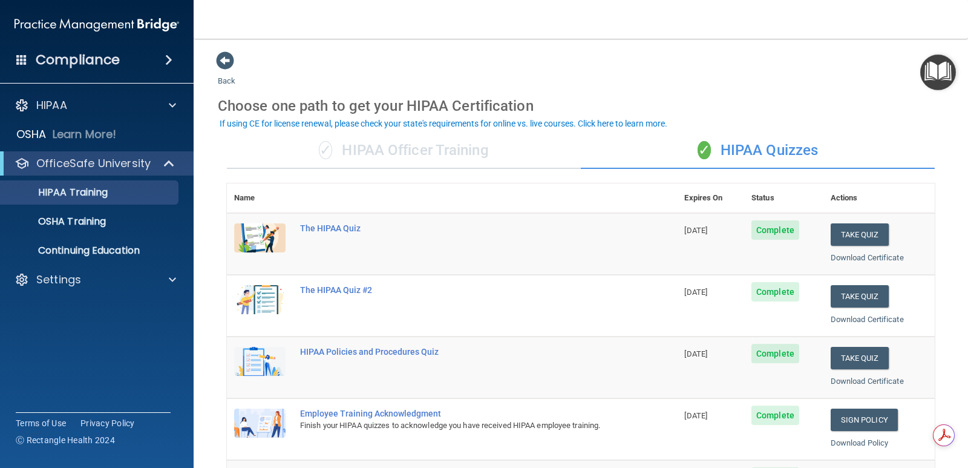
click at [262, 297] on img at bounding box center [259, 299] width 51 height 29
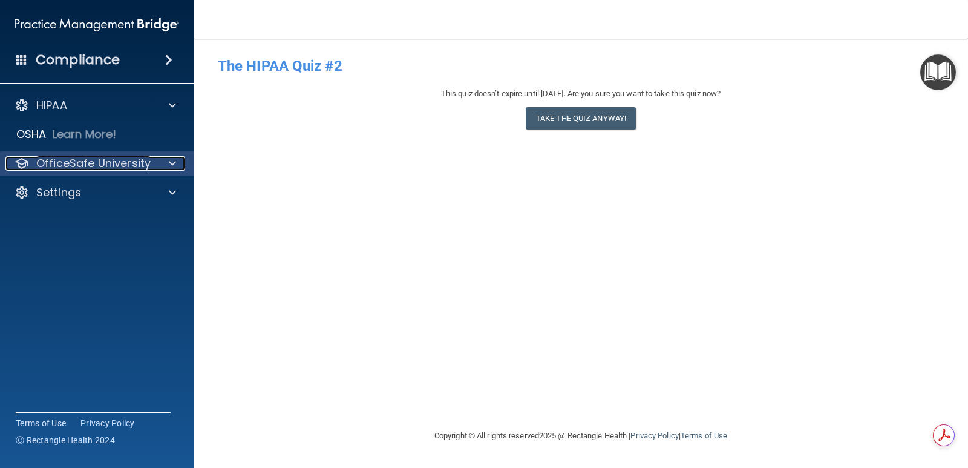
click at [166, 163] on div at bounding box center [170, 163] width 30 height 15
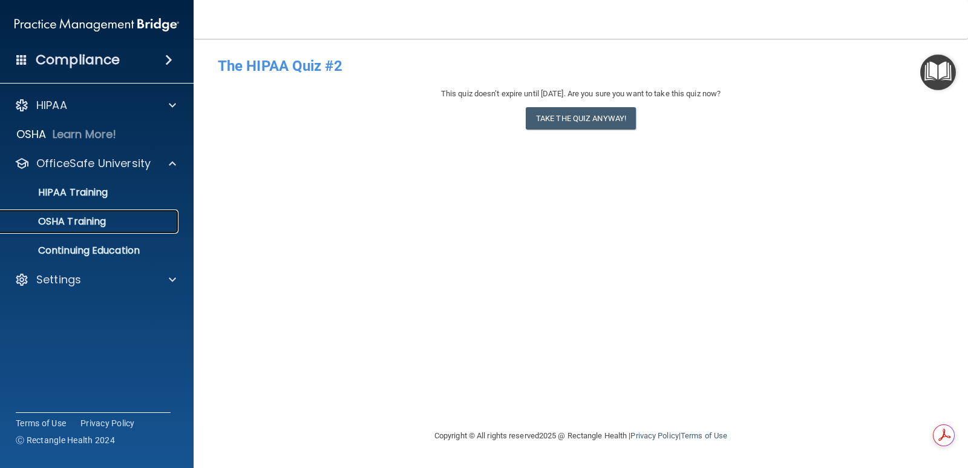
click at [108, 216] on div "OSHA Training" at bounding box center [90, 221] width 165 height 12
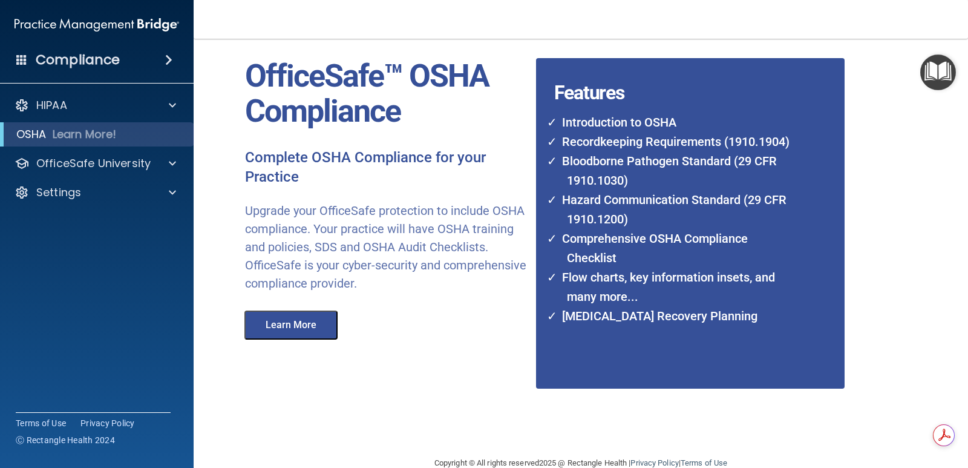
scroll to position [11, 0]
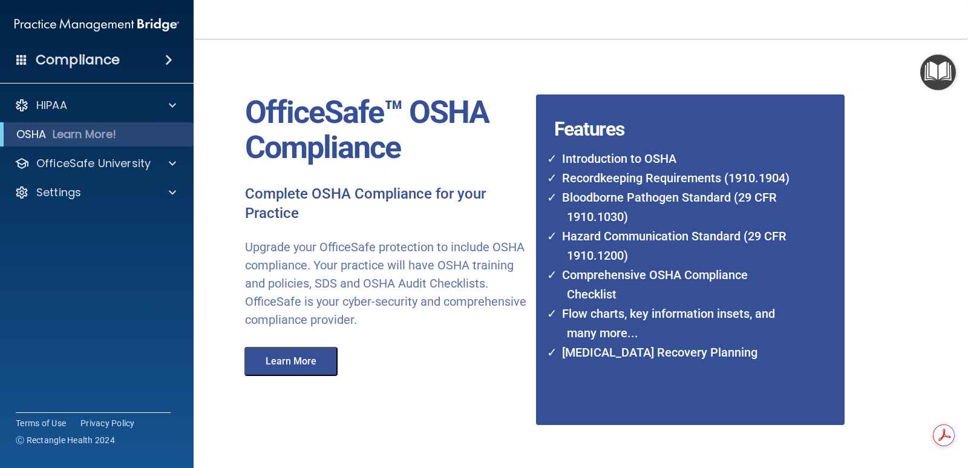
click at [294, 359] on button "Learn More" at bounding box center [290, 361] width 93 height 29
click at [185, 160] on div "OfficeSafe University" at bounding box center [97, 163] width 194 height 24
click at [168, 165] on div at bounding box center [170, 163] width 30 height 15
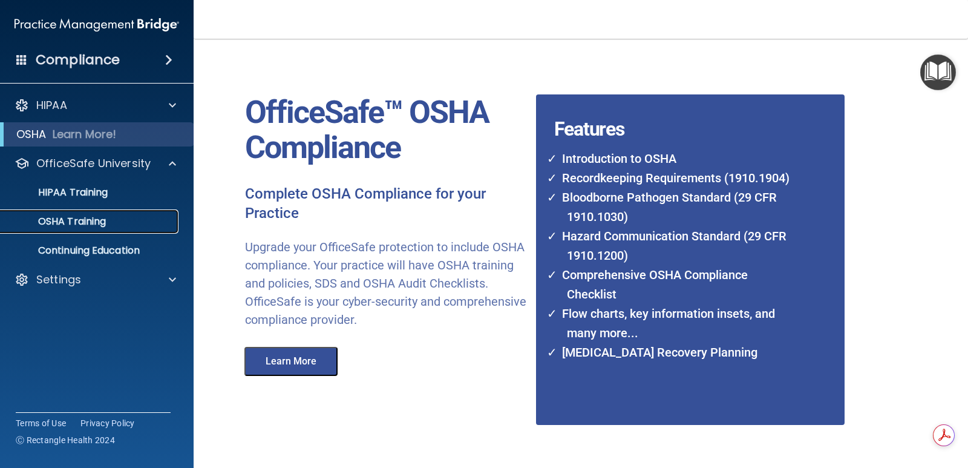
click at [100, 220] on p "OSHA Training" at bounding box center [57, 221] width 98 height 12
click at [82, 218] on p "OSHA Training" at bounding box center [57, 221] width 98 height 12
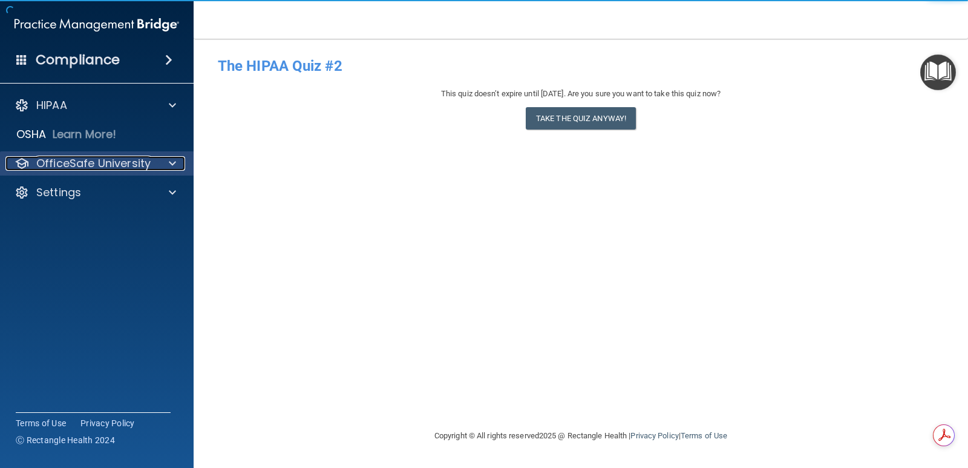
click at [169, 166] on span at bounding box center [172, 163] width 7 height 15
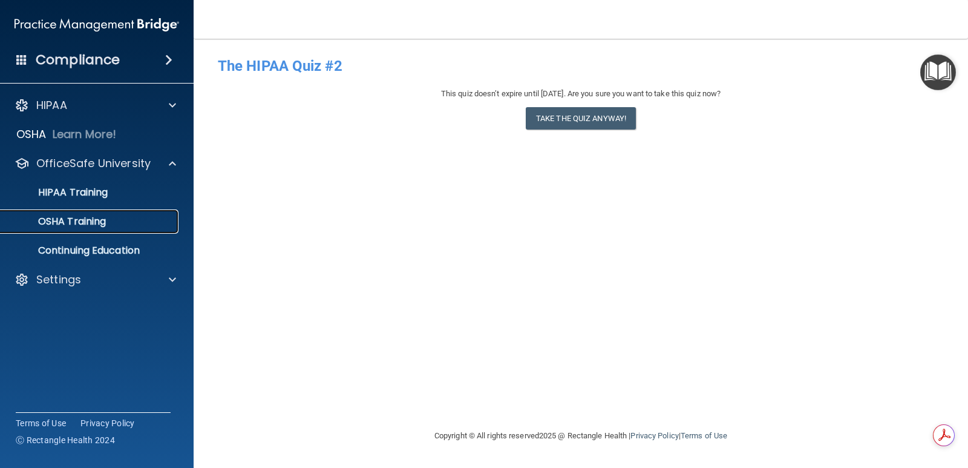
click at [121, 218] on div "OSHA Training" at bounding box center [90, 221] width 165 height 12
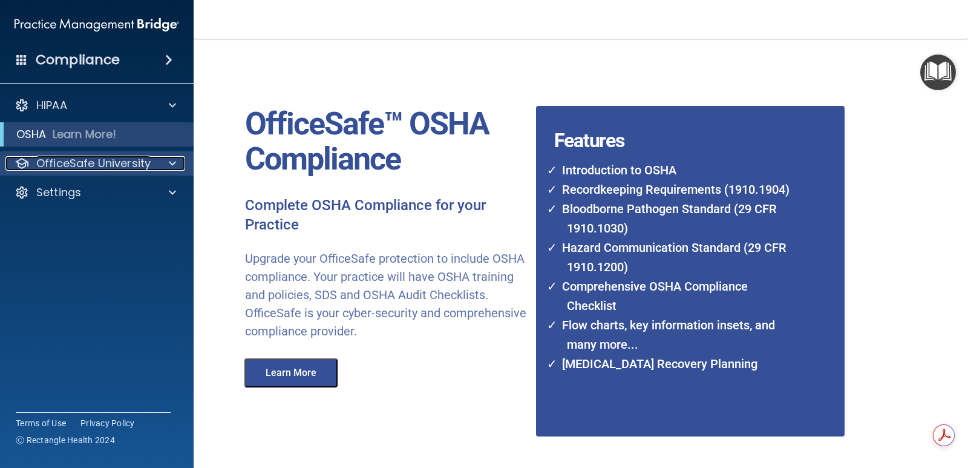
click at [166, 163] on div at bounding box center [170, 163] width 30 height 15
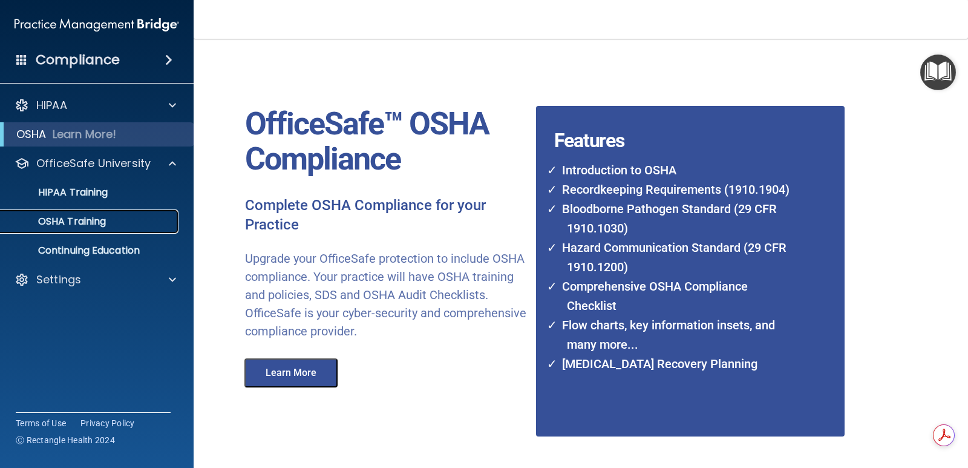
click at [82, 218] on p "OSHA Training" at bounding box center [57, 221] width 98 height 12
click at [53, 220] on p "OSHA Training" at bounding box center [57, 221] width 98 height 12
click at [931, 67] on img "Open Resource Center" at bounding box center [938, 72] width 36 height 36
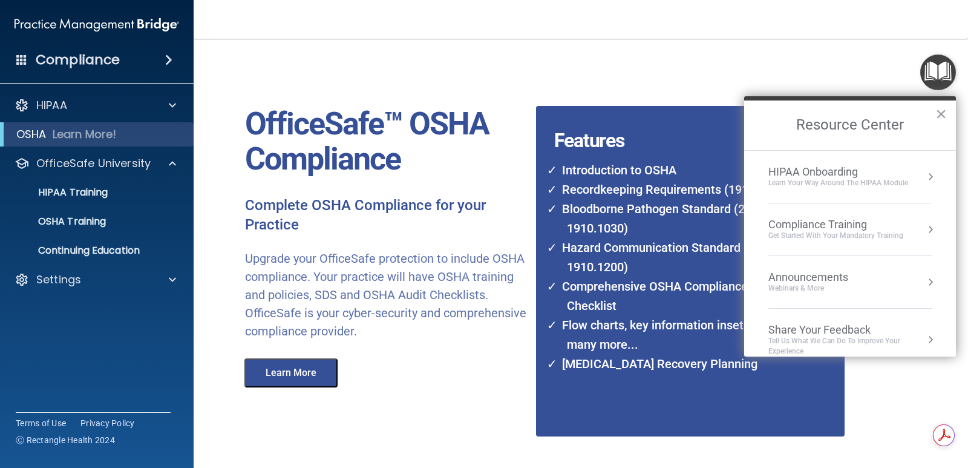
click at [850, 225] on div "Compliance Training" at bounding box center [835, 224] width 135 height 13
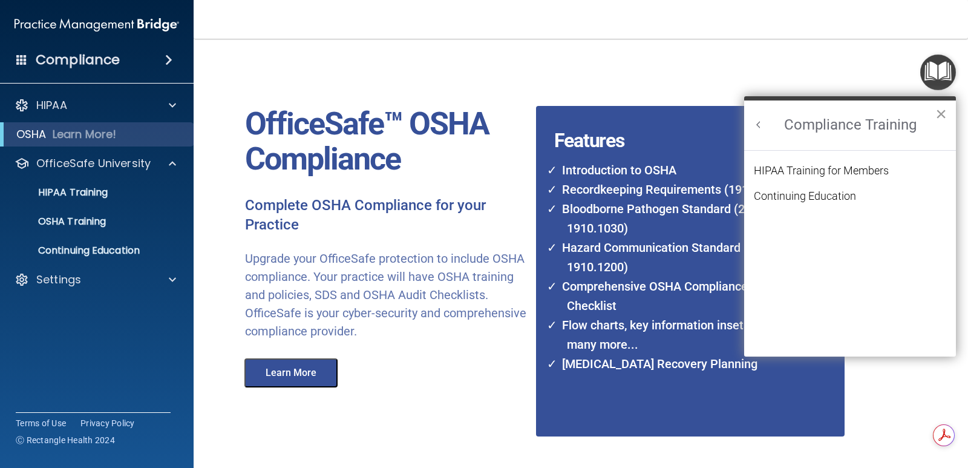
click at [939, 112] on button "×" at bounding box center [940, 113] width 11 height 19
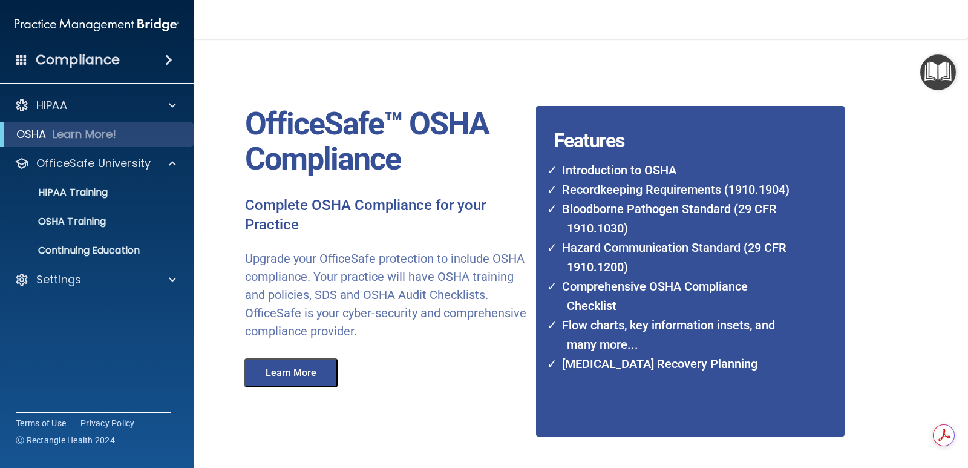
click at [277, 373] on button "Learn More" at bounding box center [290, 372] width 93 height 29
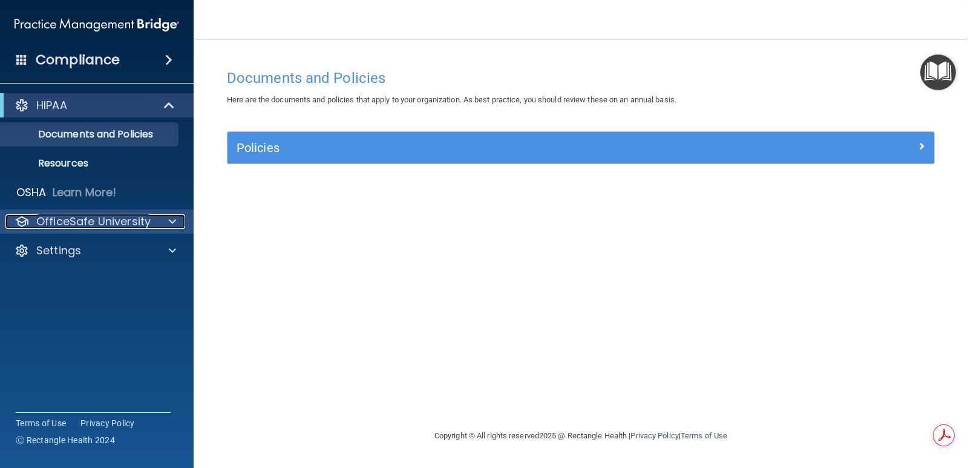
click at [90, 218] on p "OfficeSafe University" at bounding box center [93, 221] width 114 height 15
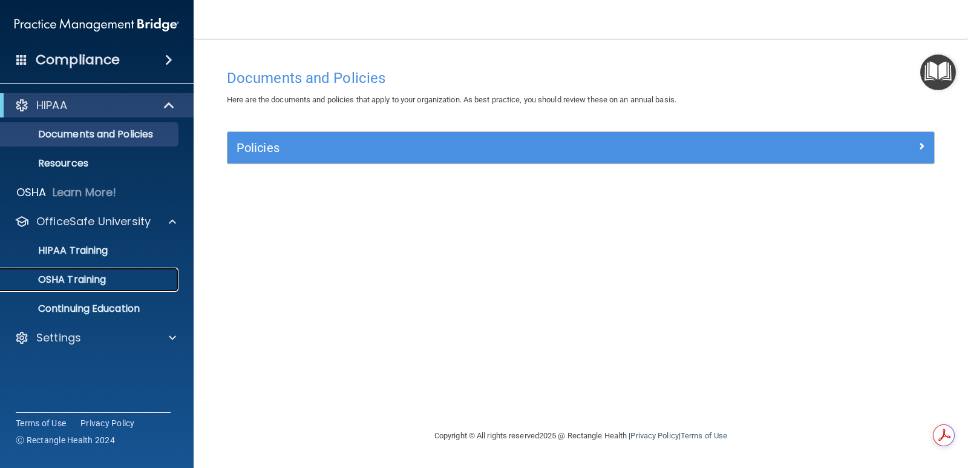
click at [68, 275] on p "OSHA Training" at bounding box center [57, 279] width 98 height 12
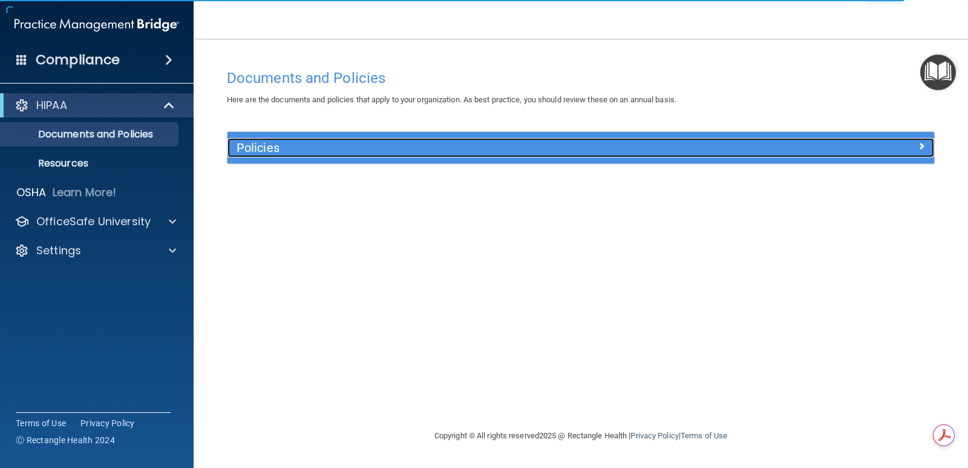
click at [279, 151] on h5 "Policies" at bounding box center [492, 147] width 512 height 13
